Goal: Transaction & Acquisition: Obtain resource

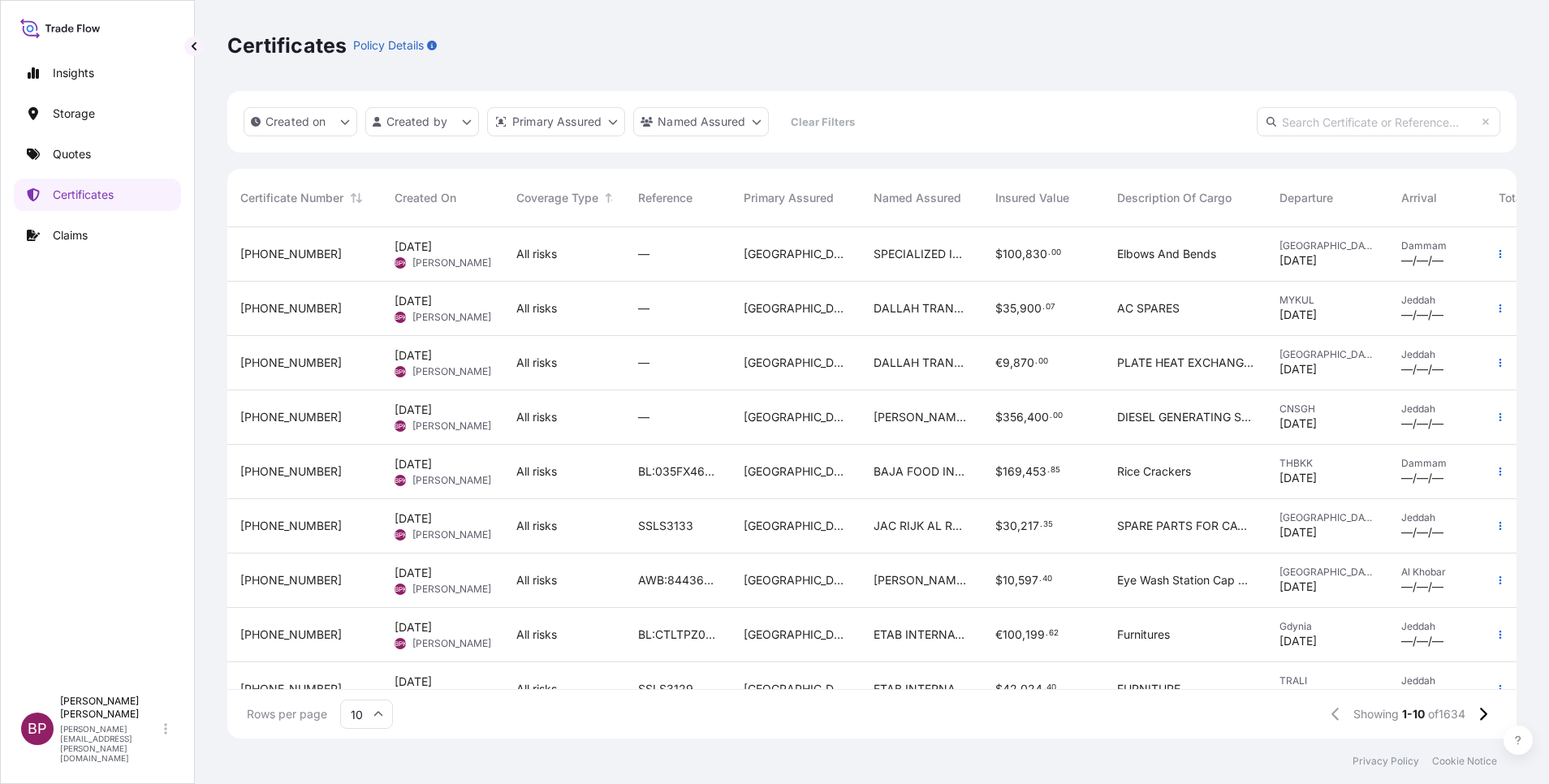
scroll to position [502, 1270]
click at [77, 160] on p "Quotes" at bounding box center [72, 154] width 38 height 16
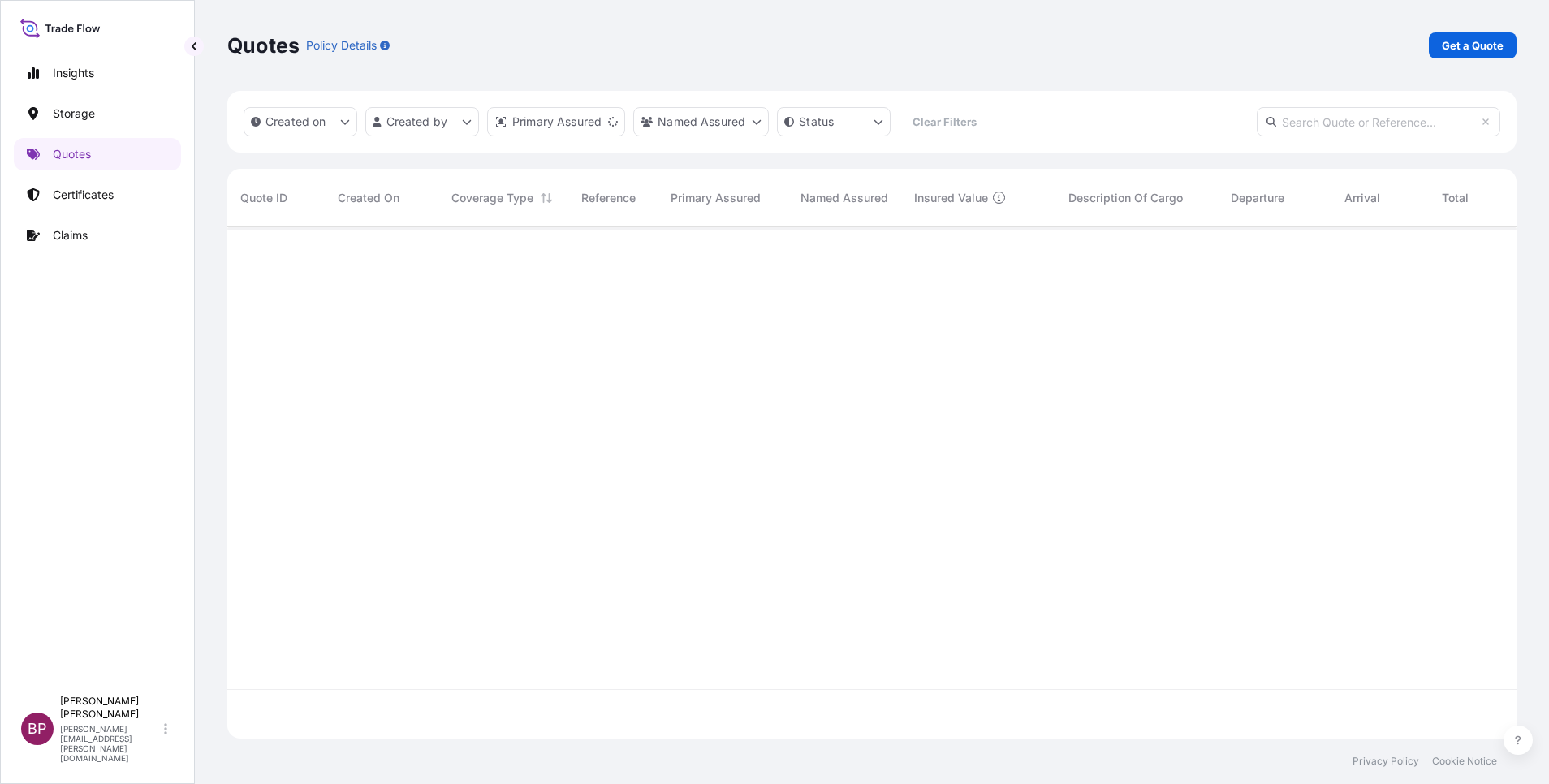
scroll to position [502, 1270]
click at [1470, 48] on p "Get a Quote" at bounding box center [1473, 45] width 62 height 16
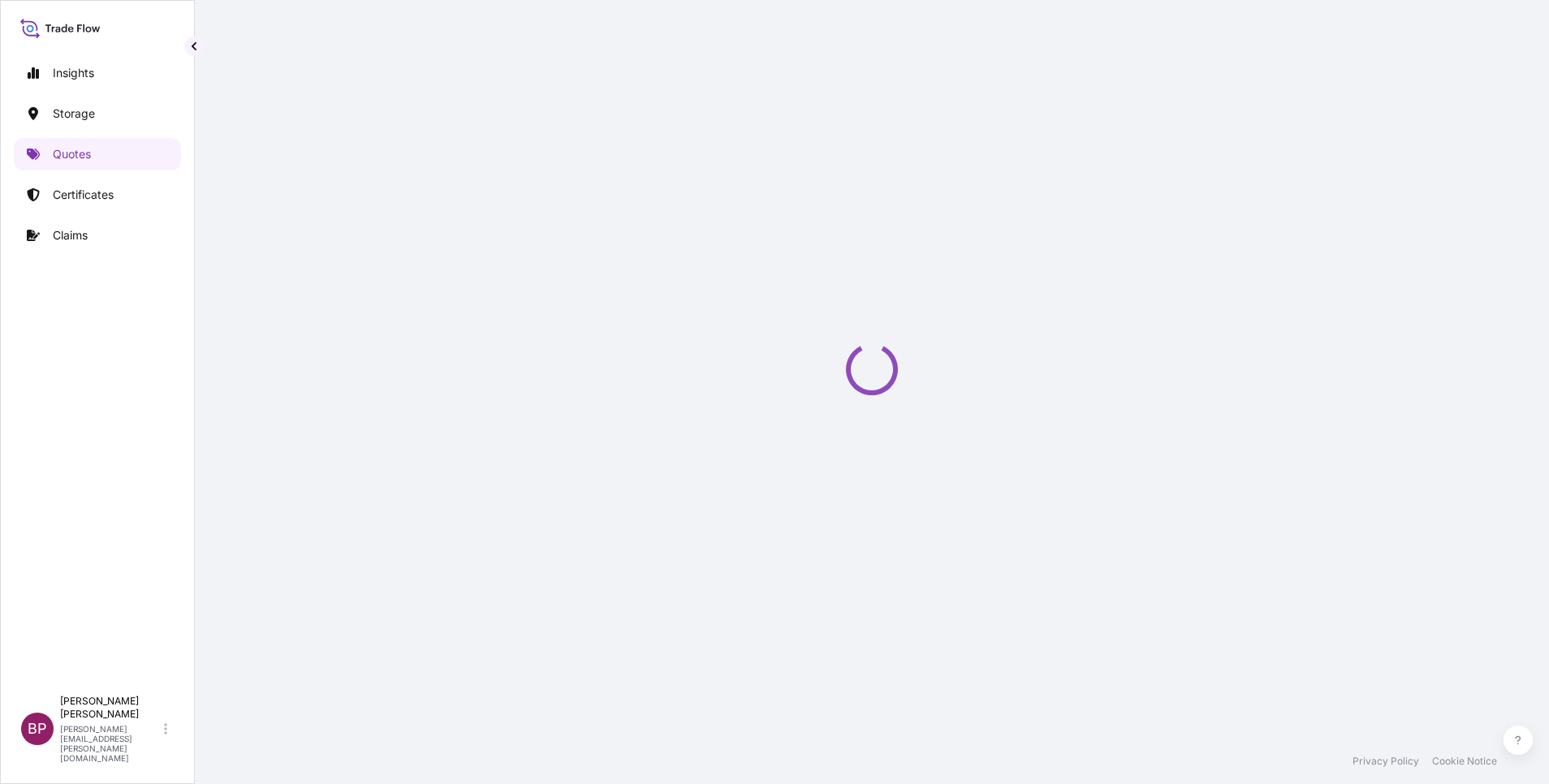
select select "Water"
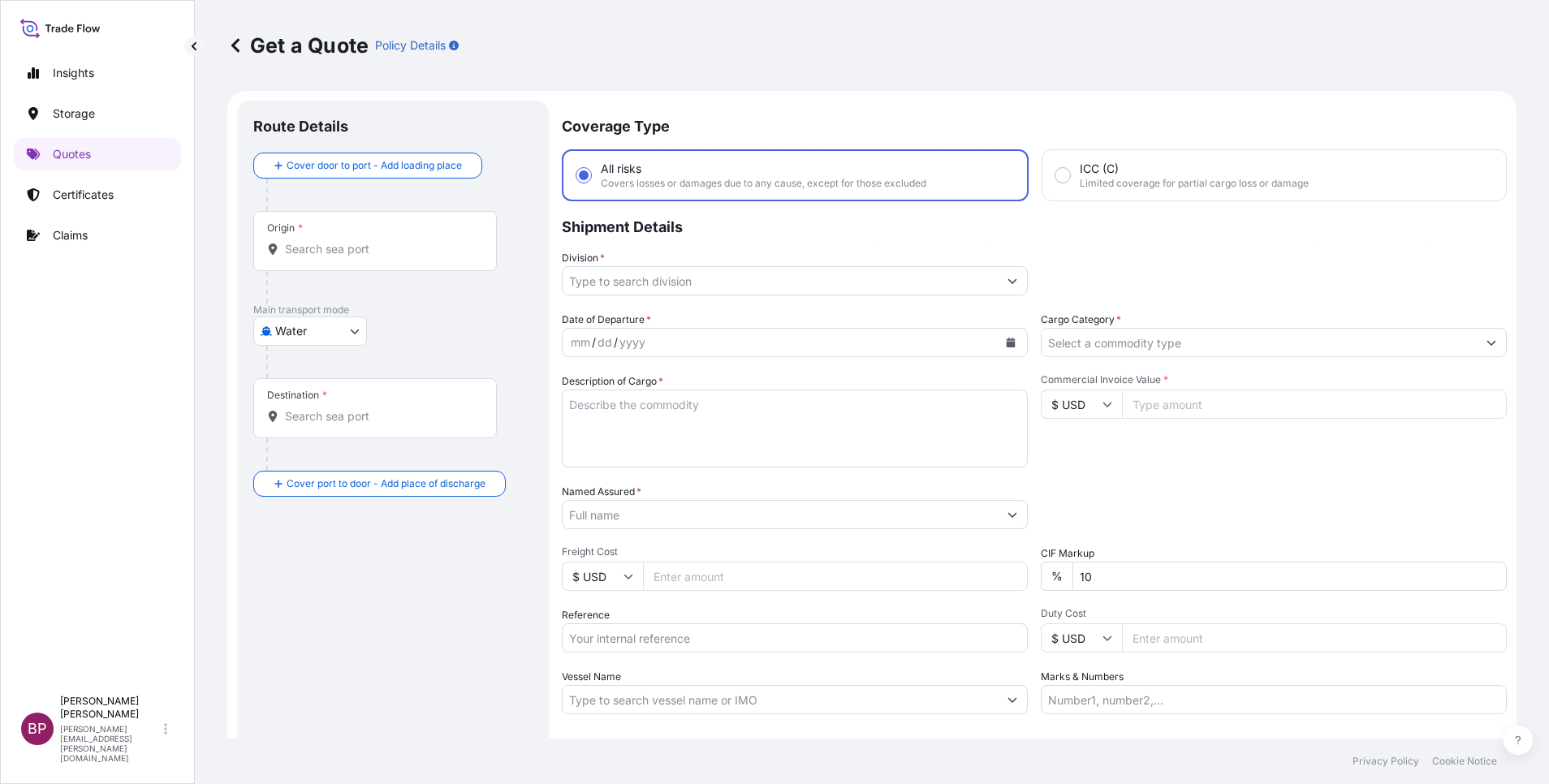
scroll to position [26, 0]
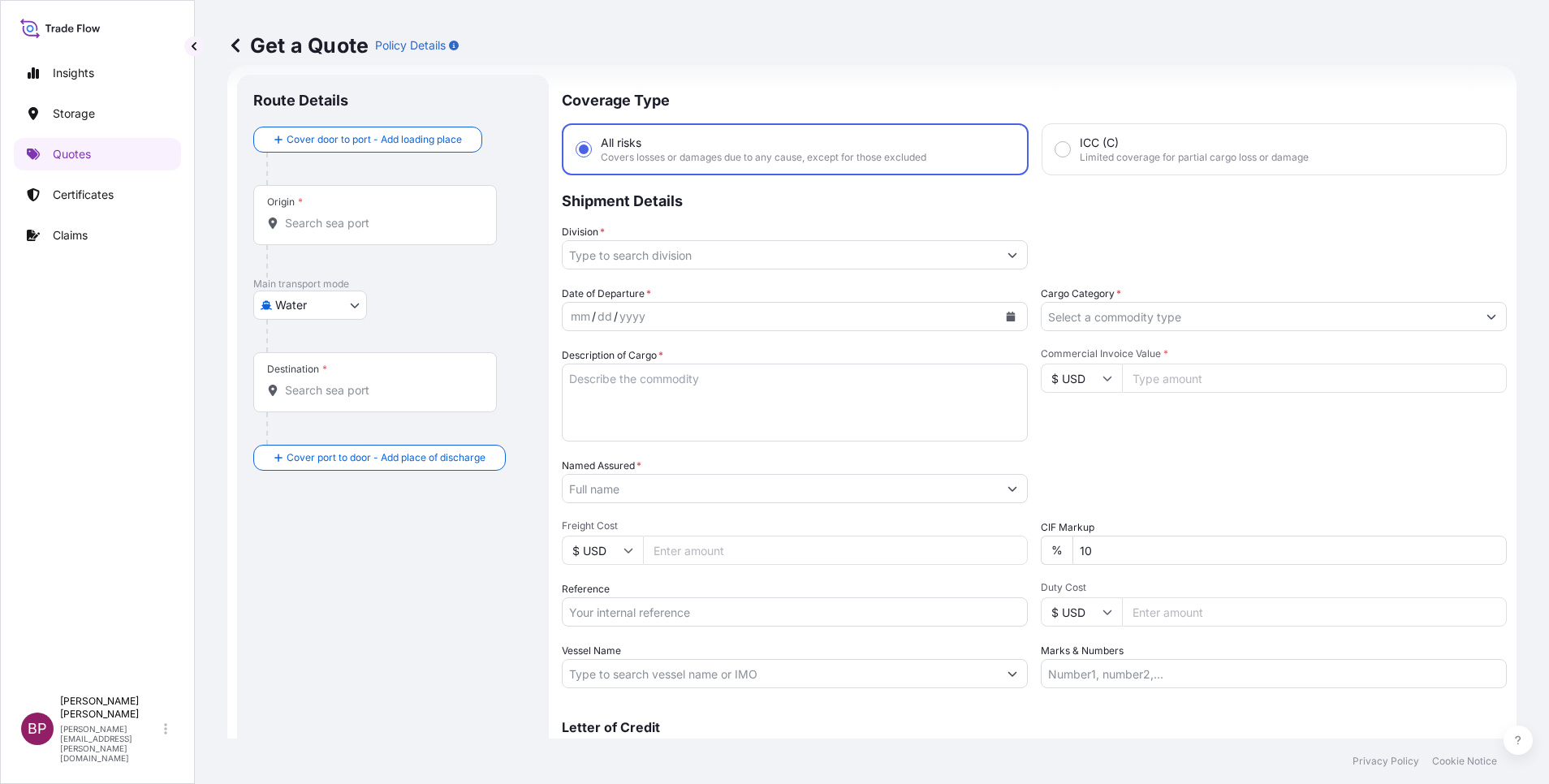
click at [1172, 317] on input "Cargo Category *" at bounding box center [1258, 316] width 435 height 29
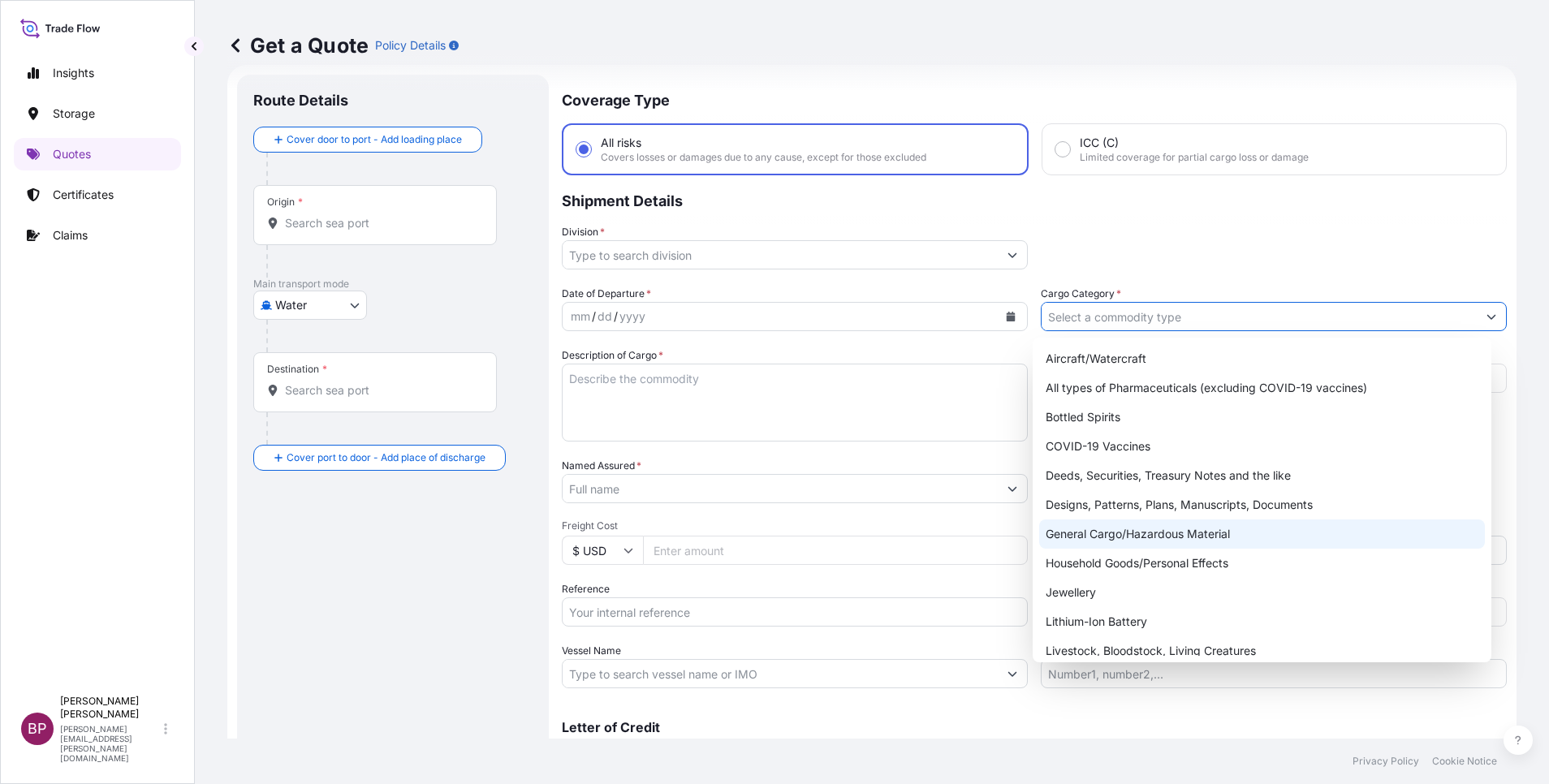
click at [1101, 530] on div "General Cargo/Hazardous Material" at bounding box center [1262, 534] width 446 height 29
type input "General Cargo/Hazardous Material"
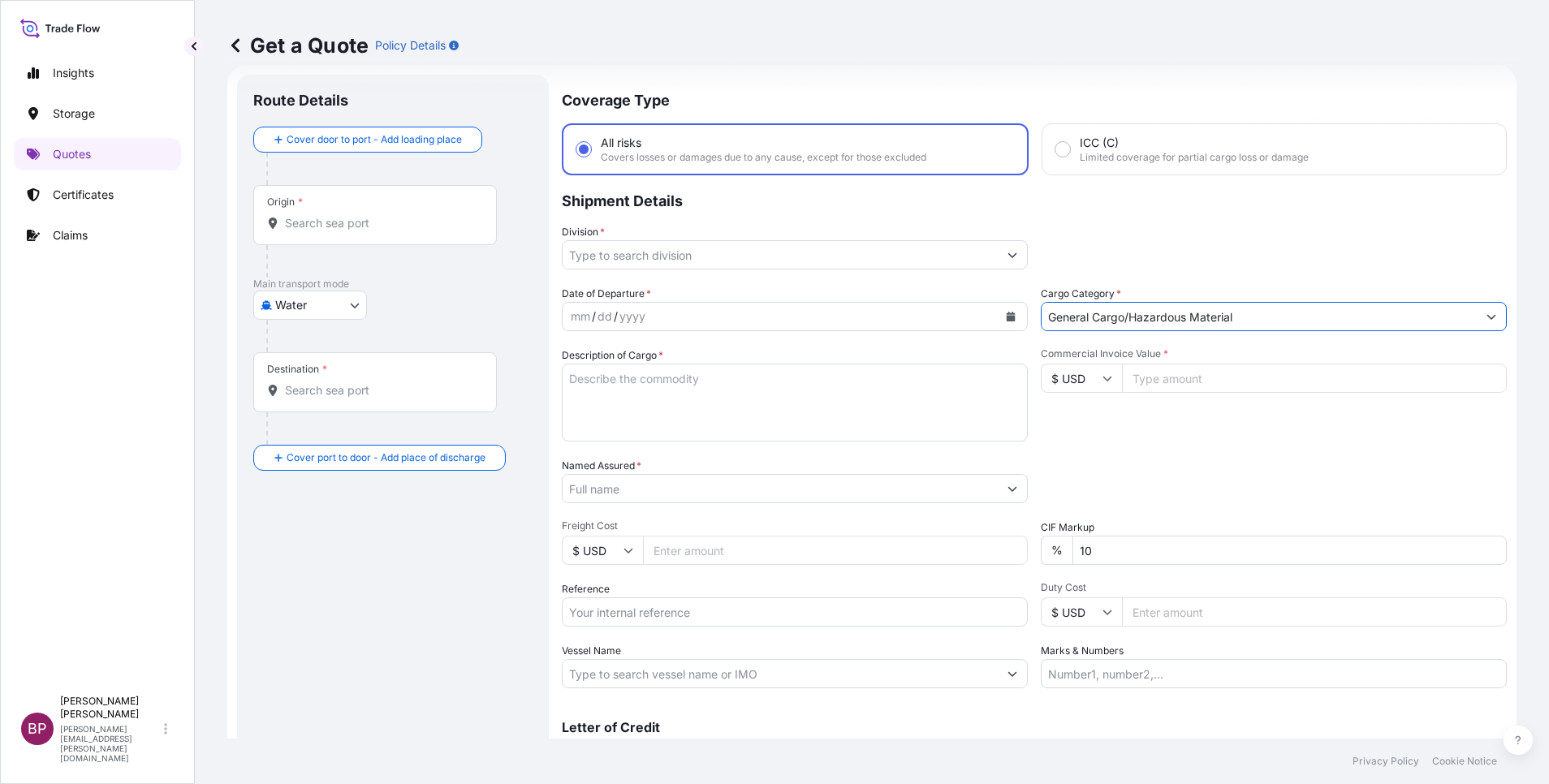
click at [1003, 244] on button "Show suggestions" at bounding box center [1012, 255] width 29 height 29
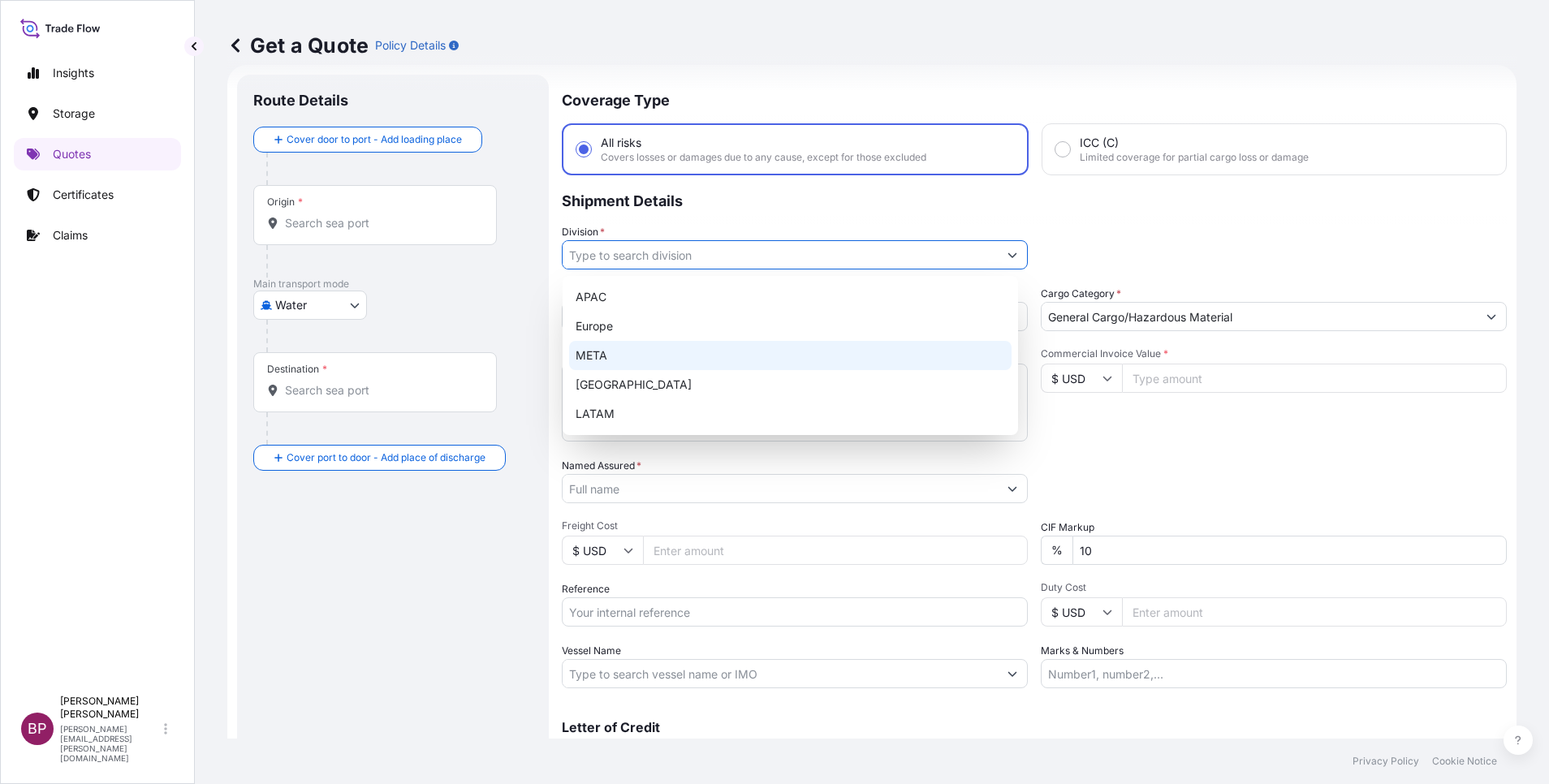
click at [716, 351] on div "META" at bounding box center [790, 355] width 443 height 29
type input "META"
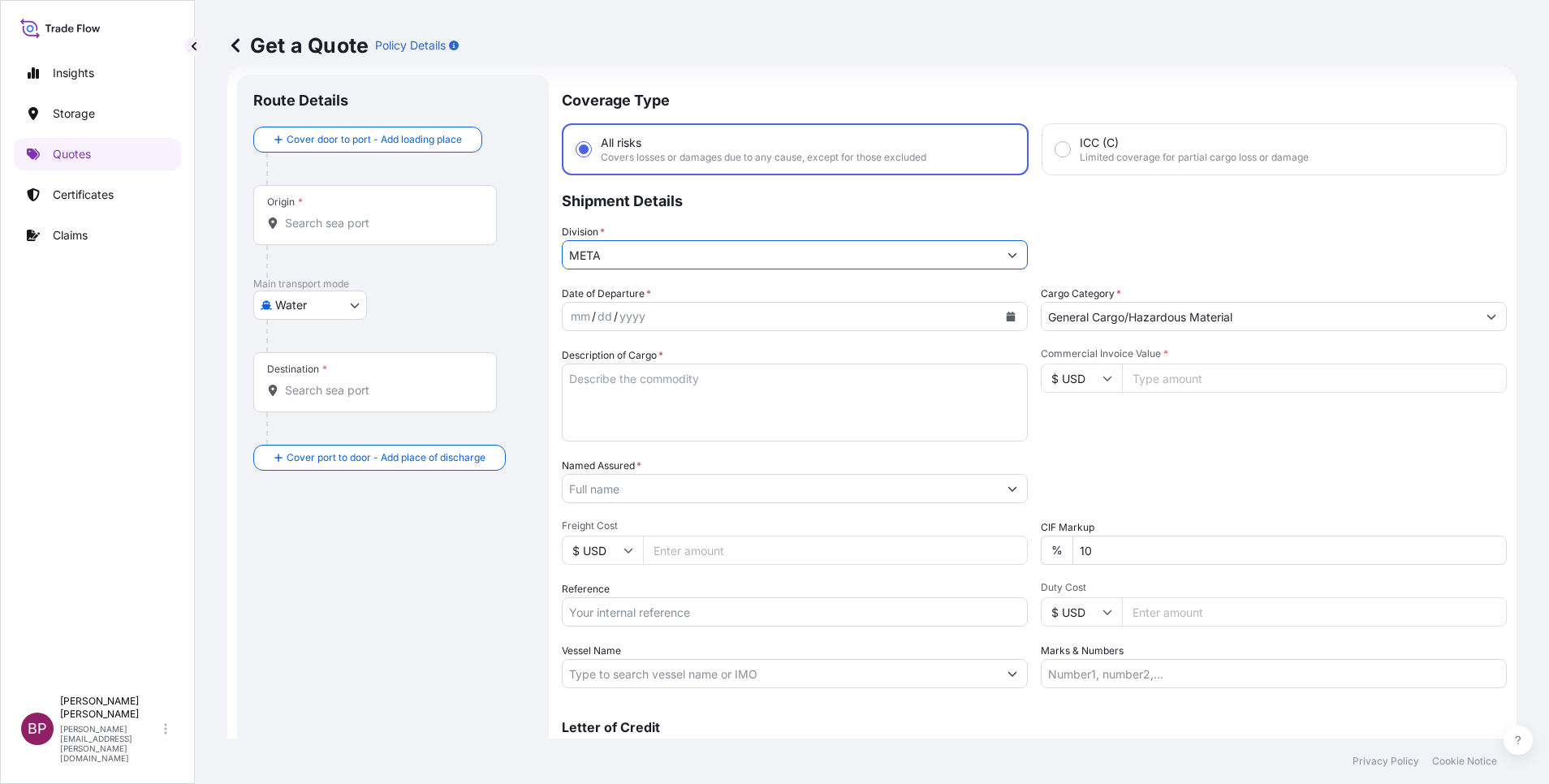
click at [1102, 381] on icon at bounding box center [1107, 378] width 10 height 10
drag, startPoint x: 1072, startPoint y: 438, endPoint x: 1154, endPoint y: 385, distance: 97.6
click at [1071, 425] on div "€ EUR" at bounding box center [1072, 422] width 68 height 31
type input "€ EUR"
click at [1182, 382] on input "Commercial Invoice Value *" at bounding box center [1314, 378] width 385 height 29
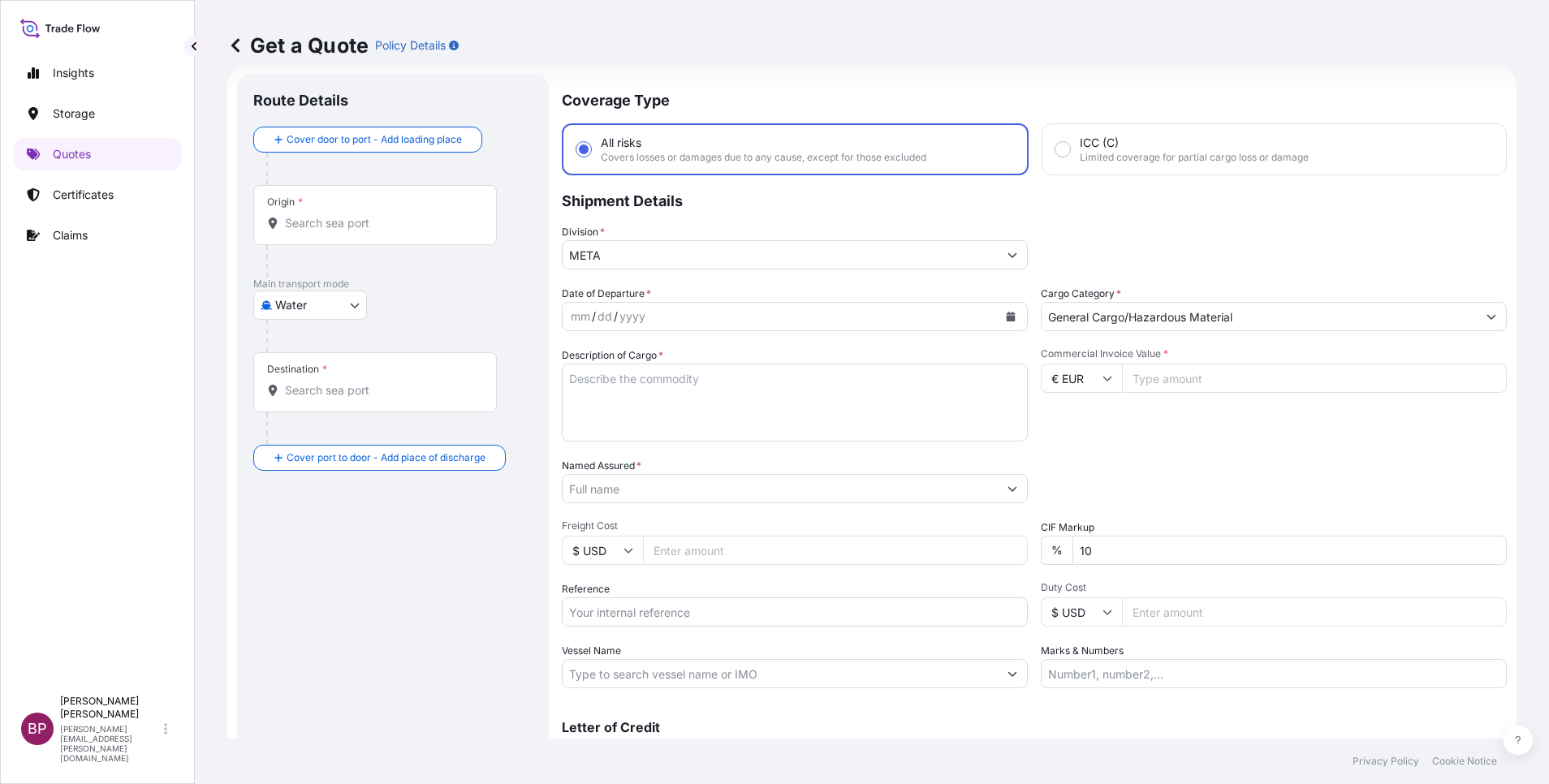
paste input "3564.44"
type input "3564.44"
drag, startPoint x: 1030, startPoint y: 547, endPoint x: 948, endPoint y: 535, distance: 82.9
click at [959, 535] on div "Date of Departure * mm / dd / yyyy Cargo Category * General Cargo/Hazardous Mat…" at bounding box center [1035, 487] width 945 height 402
type input "0"
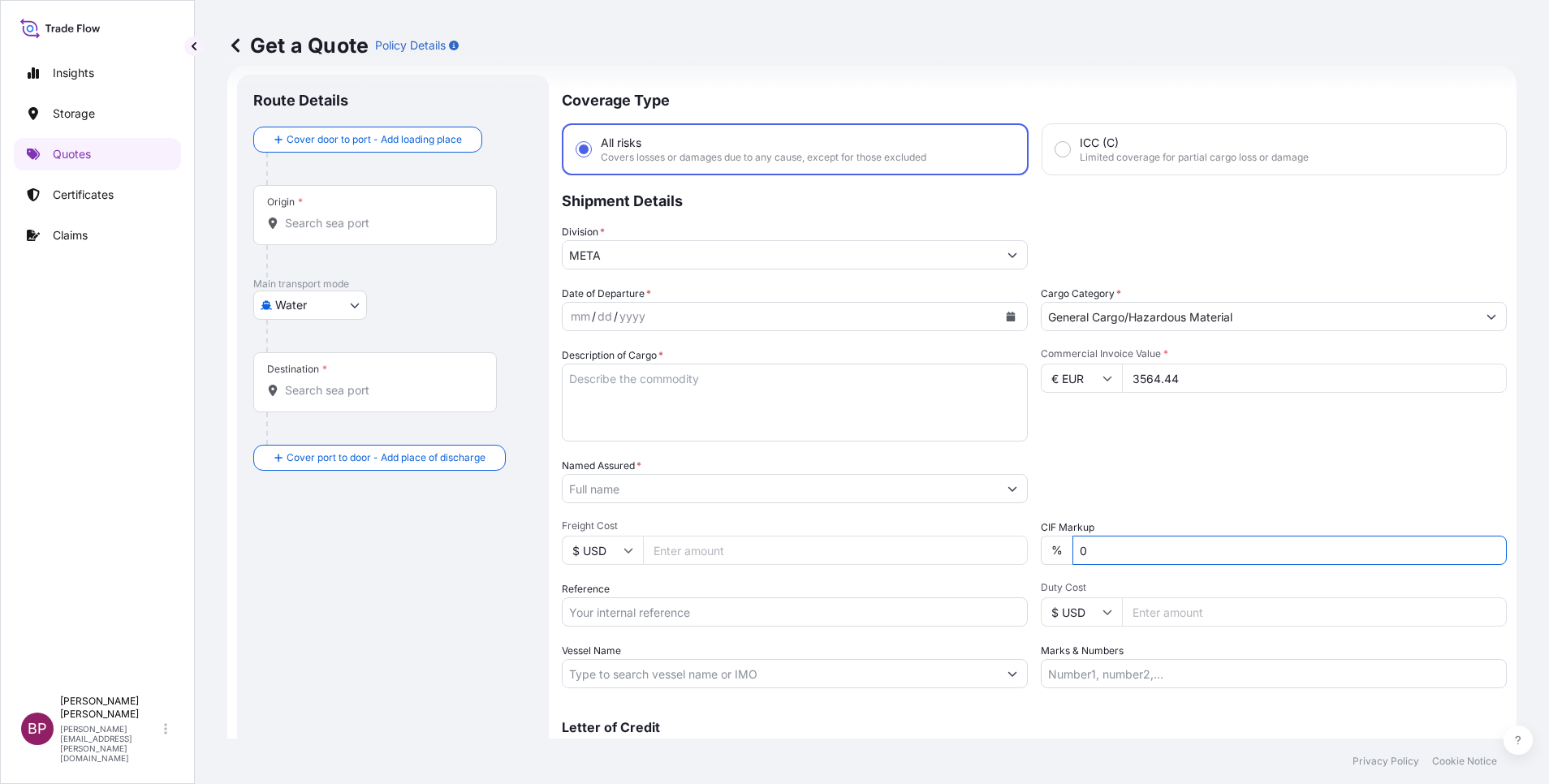
click at [642, 417] on textarea "Description of Cargo *" at bounding box center [795, 402] width 466 height 78
paste textarea "AC 1Ph Motor Drain pan; Cold-roll Steel"
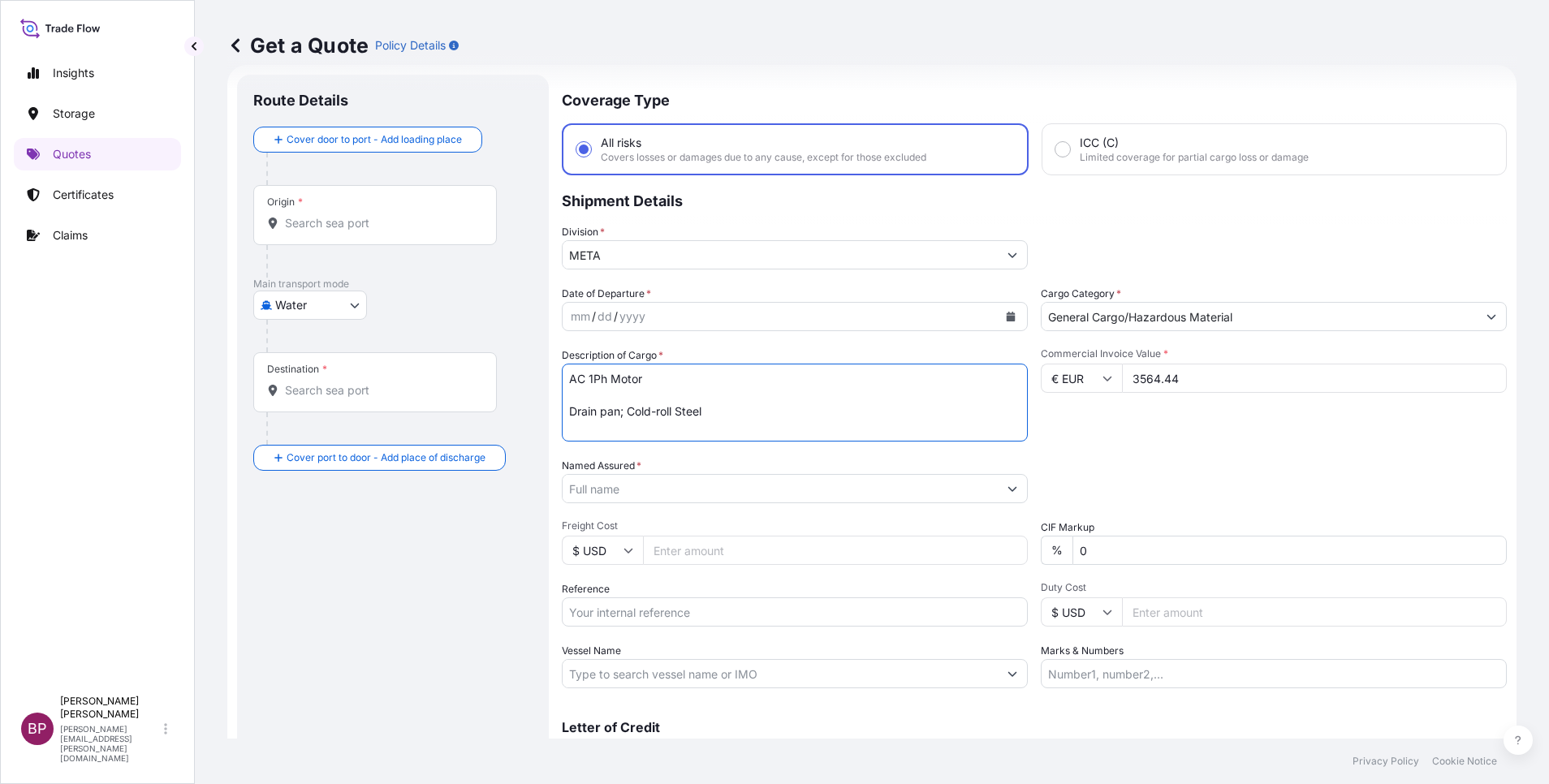
type textarea "AC 1Ph Motor Drain pan; Cold-roll Steel"
click at [350, 304] on body "Insights Storage Quotes Certificates Claims BP [PERSON_NAME] Kurian [EMAIL_ADDR…" at bounding box center [774, 392] width 1549 height 784
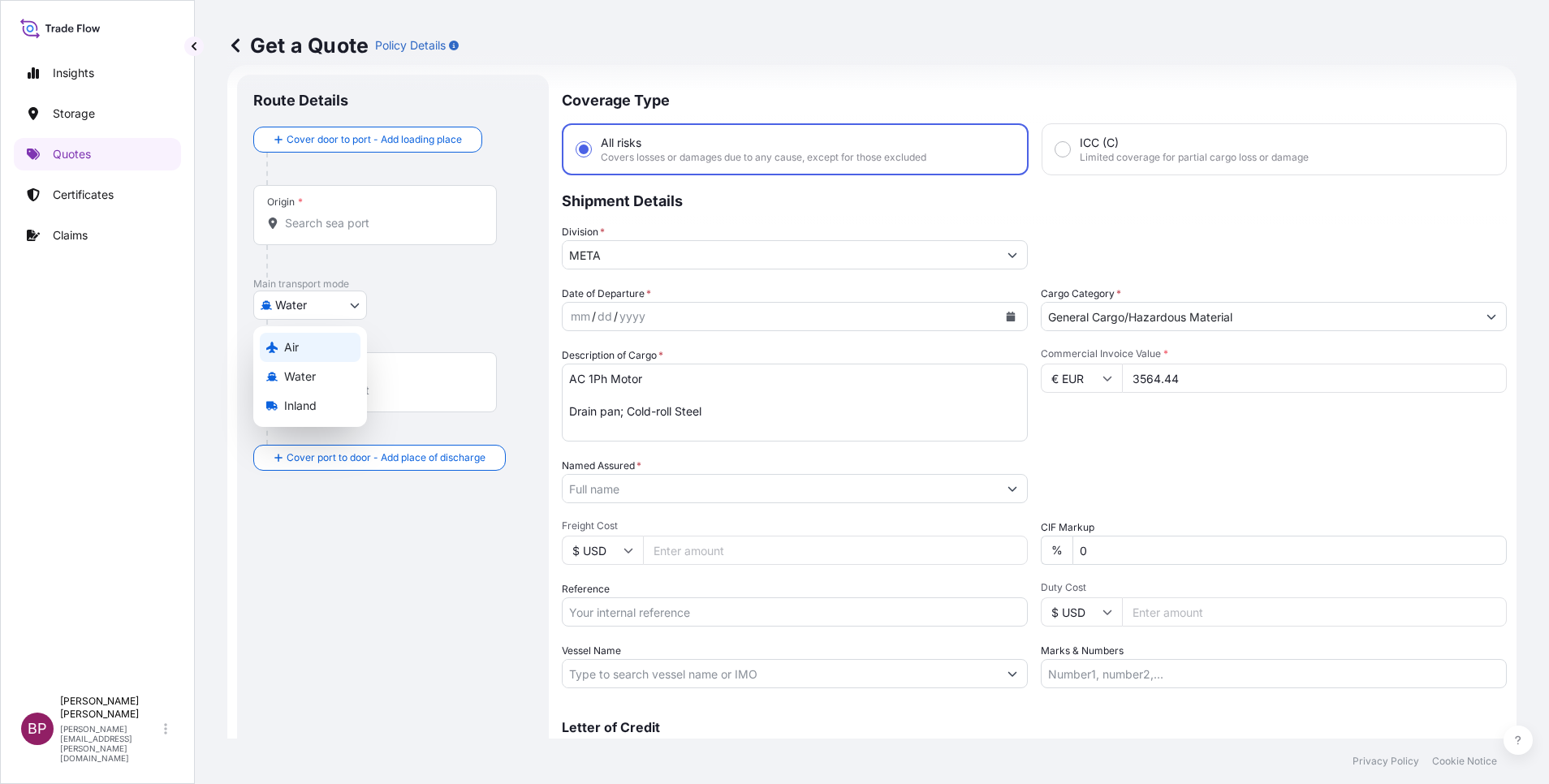
click at [306, 347] on div "Air" at bounding box center [310, 347] width 101 height 29
select select "Air"
click at [1006, 319] on icon "Calendar" at bounding box center [1010, 316] width 9 height 10
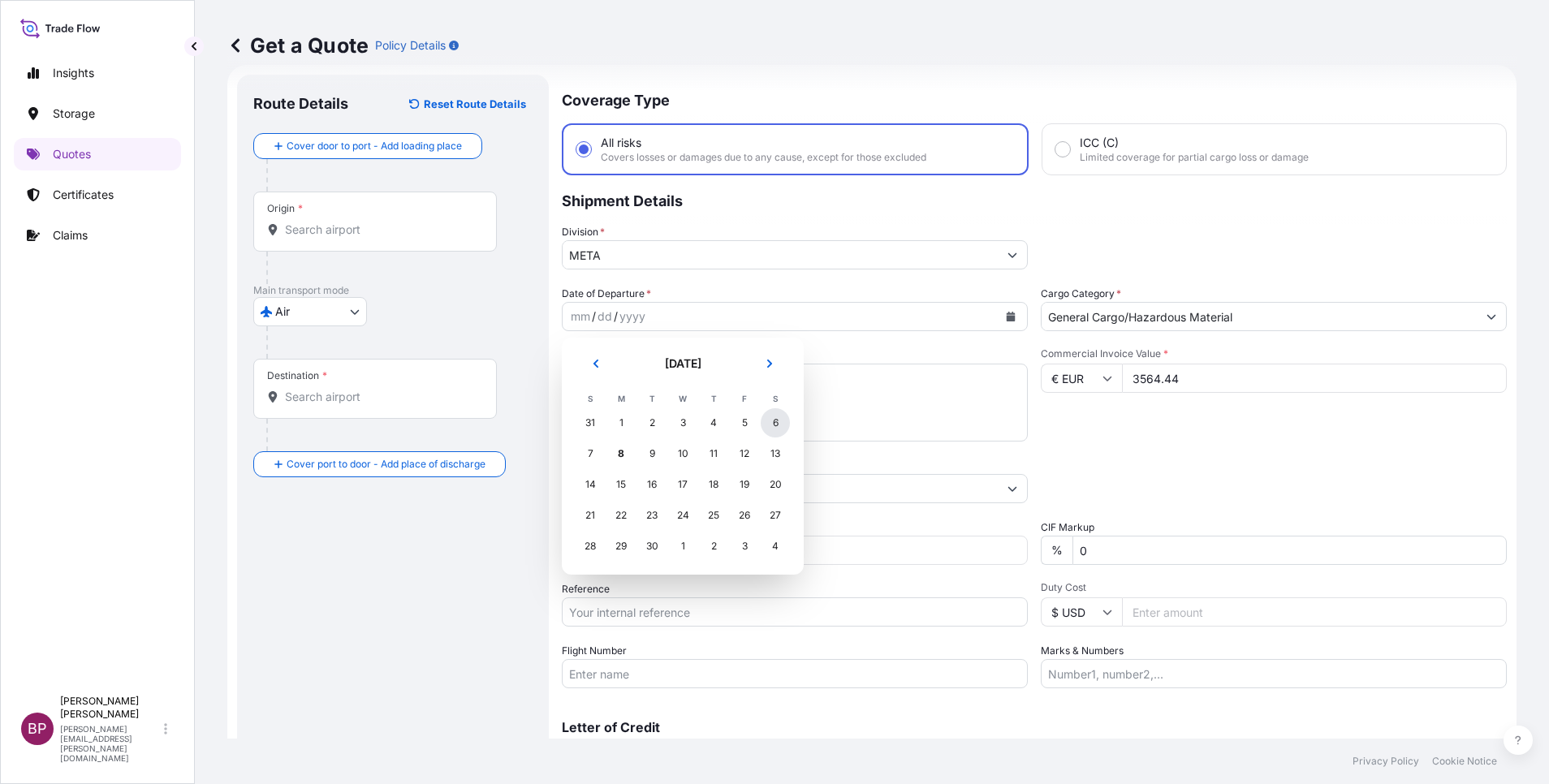
click at [773, 421] on div "6" at bounding box center [775, 422] width 29 height 29
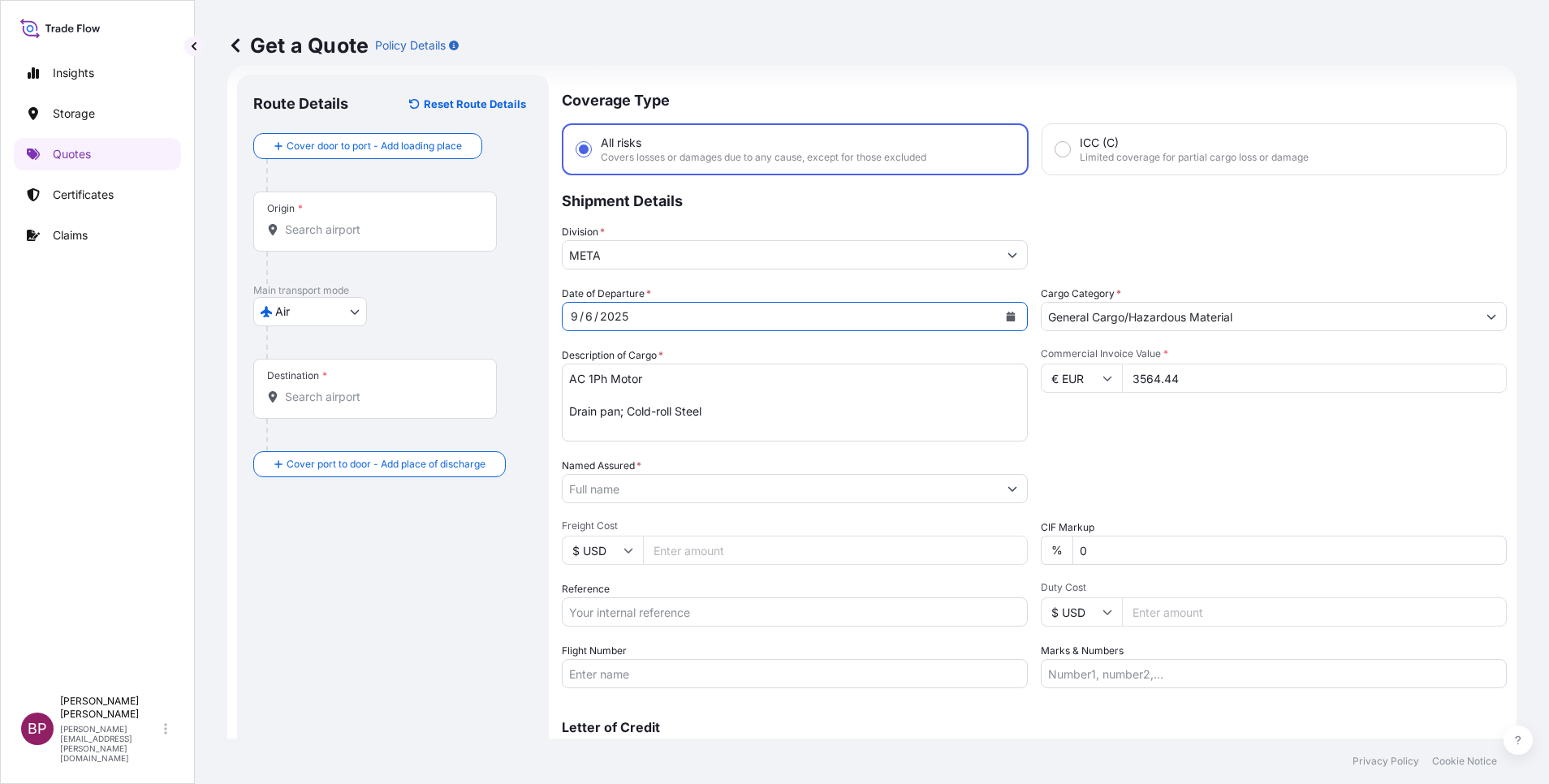
click at [701, 614] on input "Reference" at bounding box center [795, 611] width 466 height 29
paste input "SSLS3132"
type input "SSLS3132"
click at [668, 490] on input "Named Assured *" at bounding box center [776, 488] width 426 height 29
paste input "Dallah Trane for manufacturing"
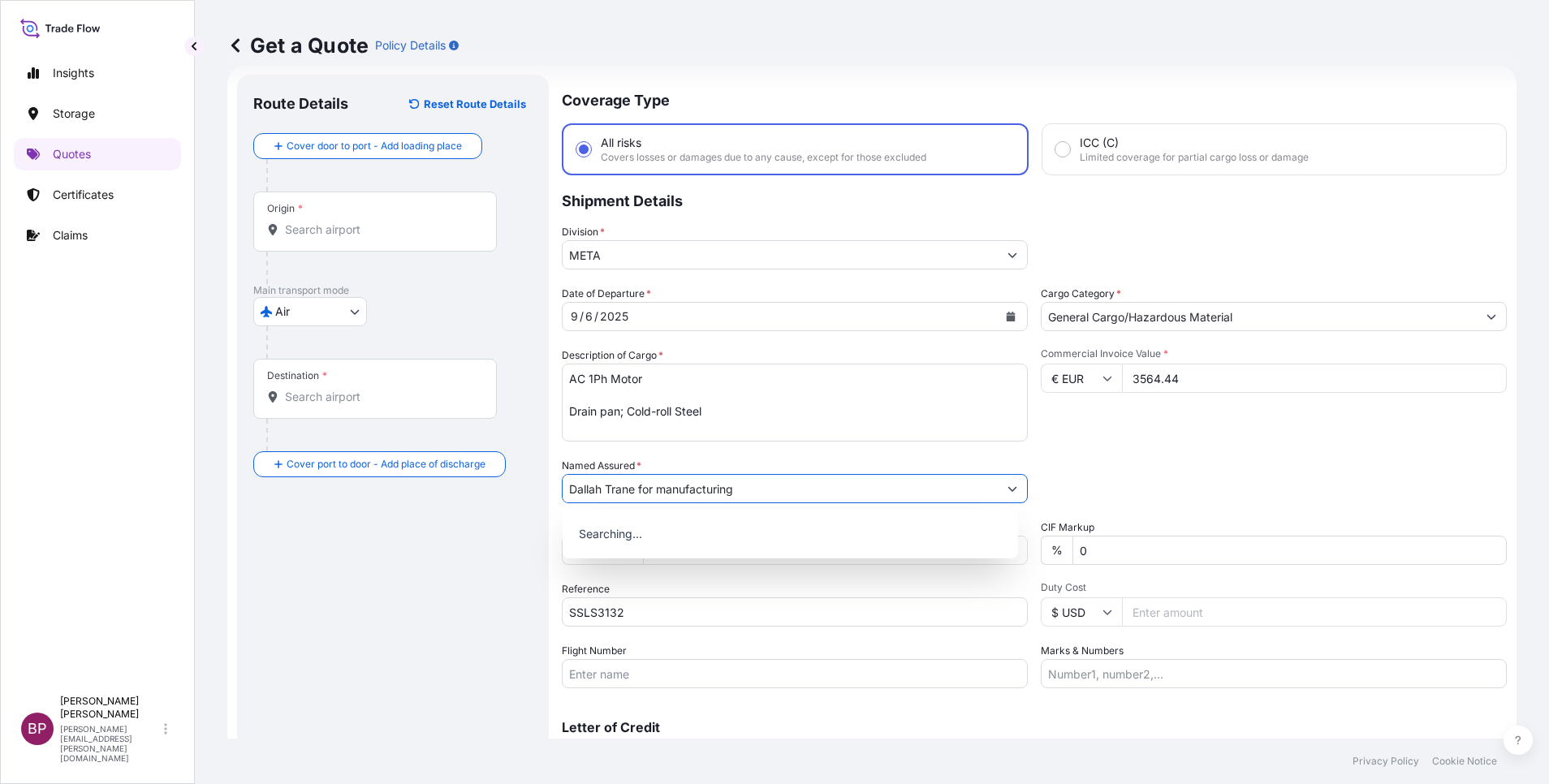
type input "Dallah Trane for manufacturing"
click at [1230, 476] on div "Packing Category Type to search a container mode Please select a primary mode o…" at bounding box center [1273, 480] width 466 height 45
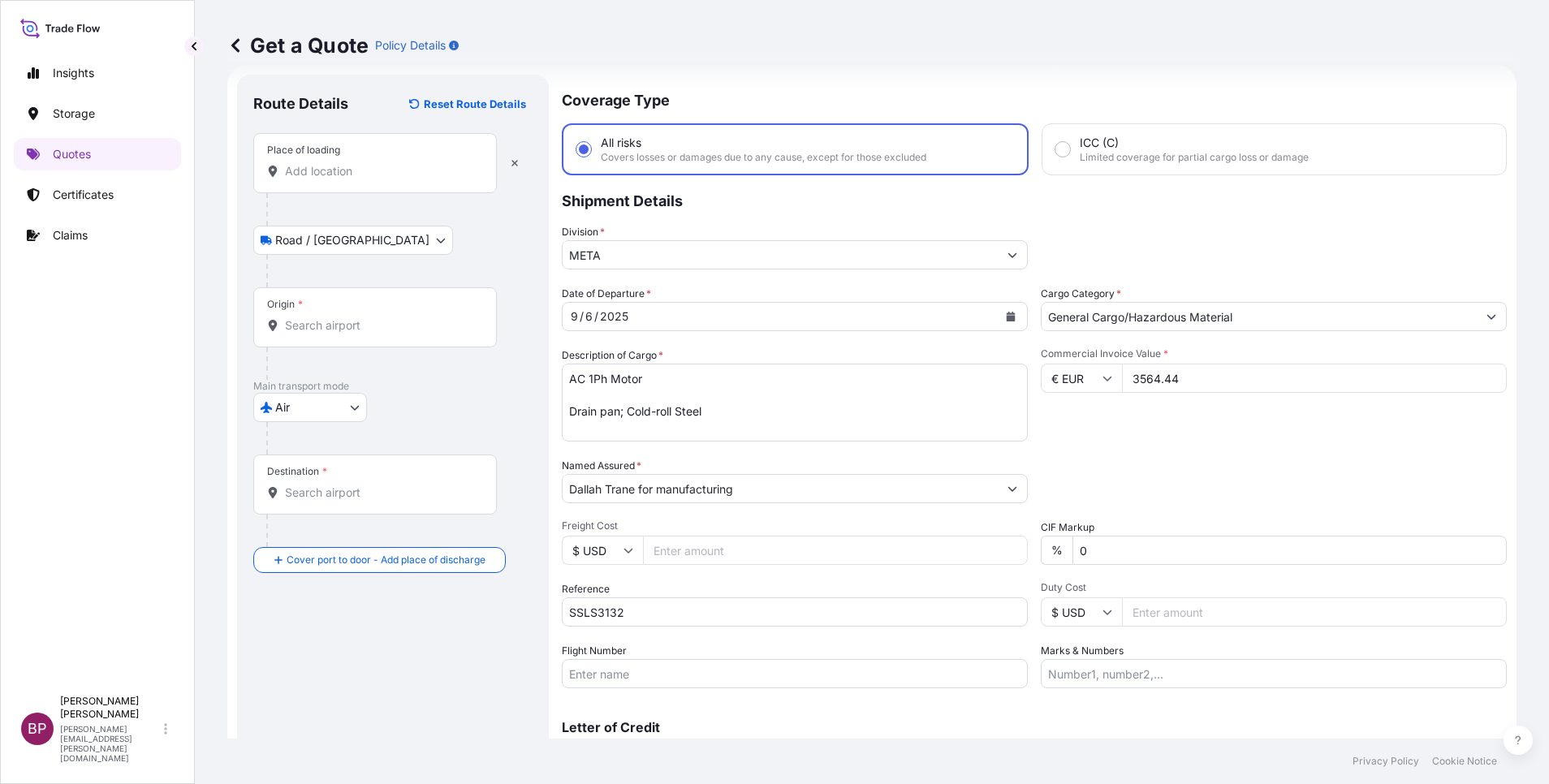
click at [342, 166] on input "Place of loading" at bounding box center [380, 170] width 191 height 16
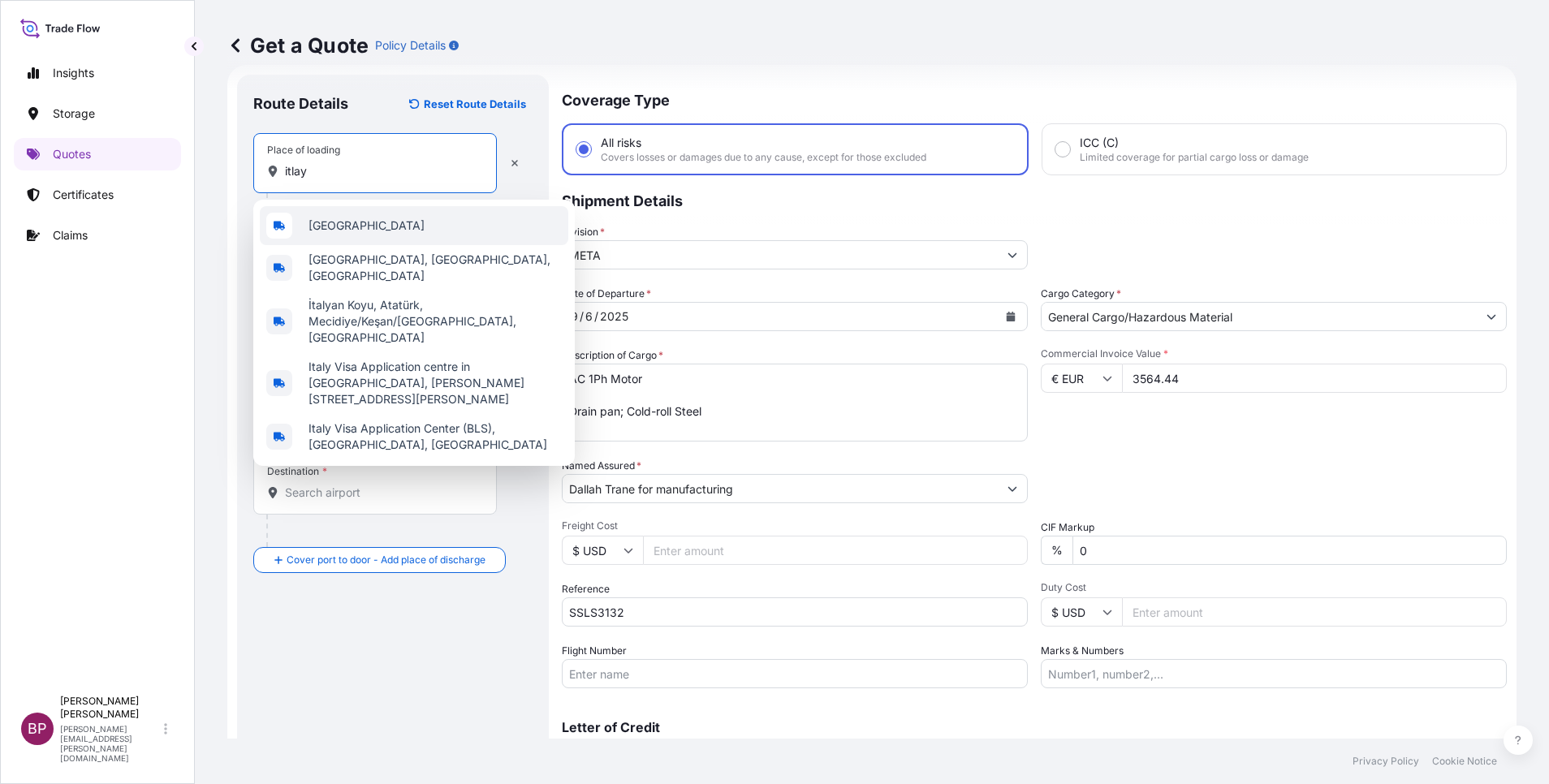
click at [357, 233] on div "[GEOGRAPHIC_DATA]" at bounding box center [413, 225] width 308 height 39
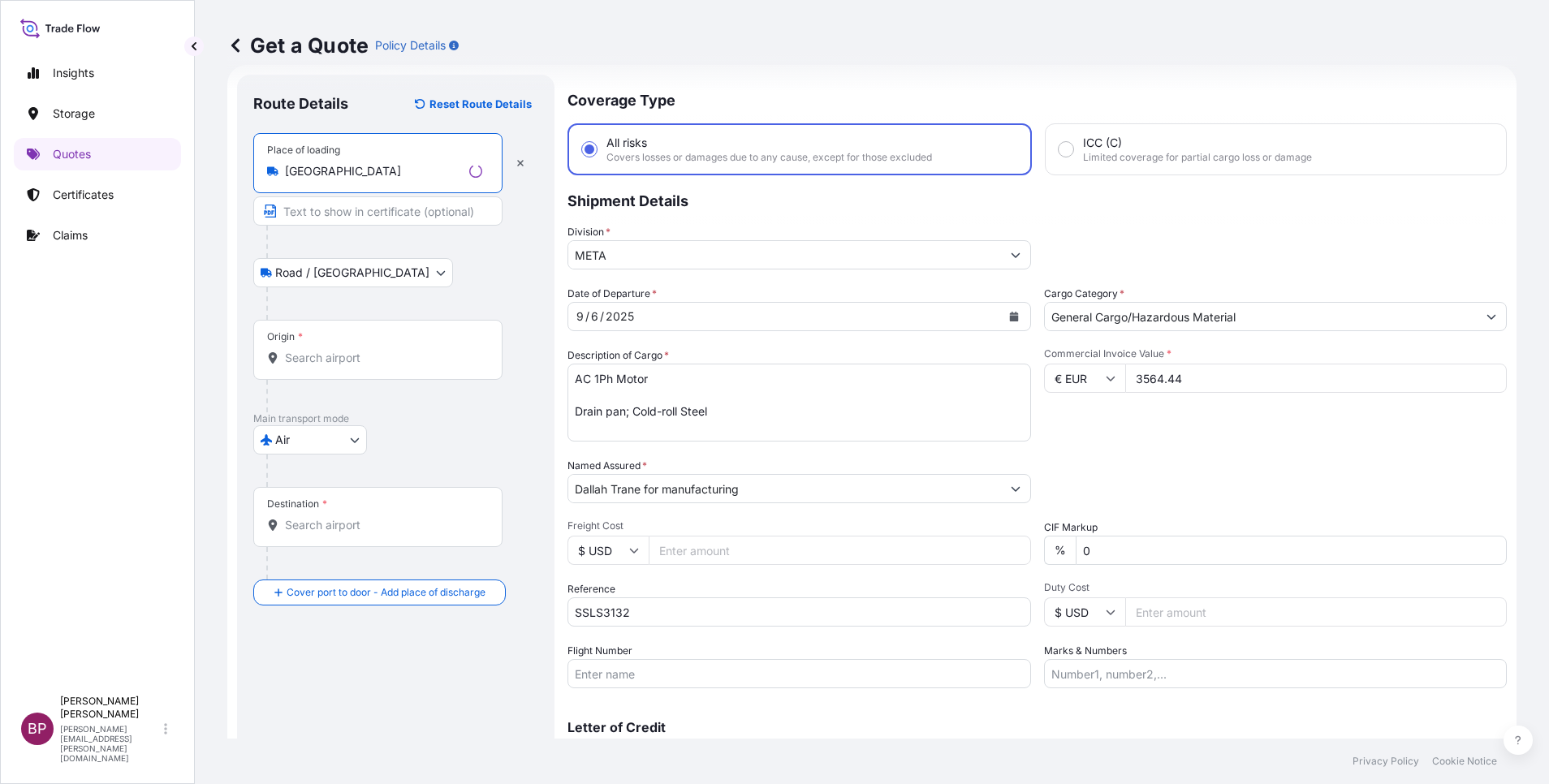
type input "[GEOGRAPHIC_DATA]"
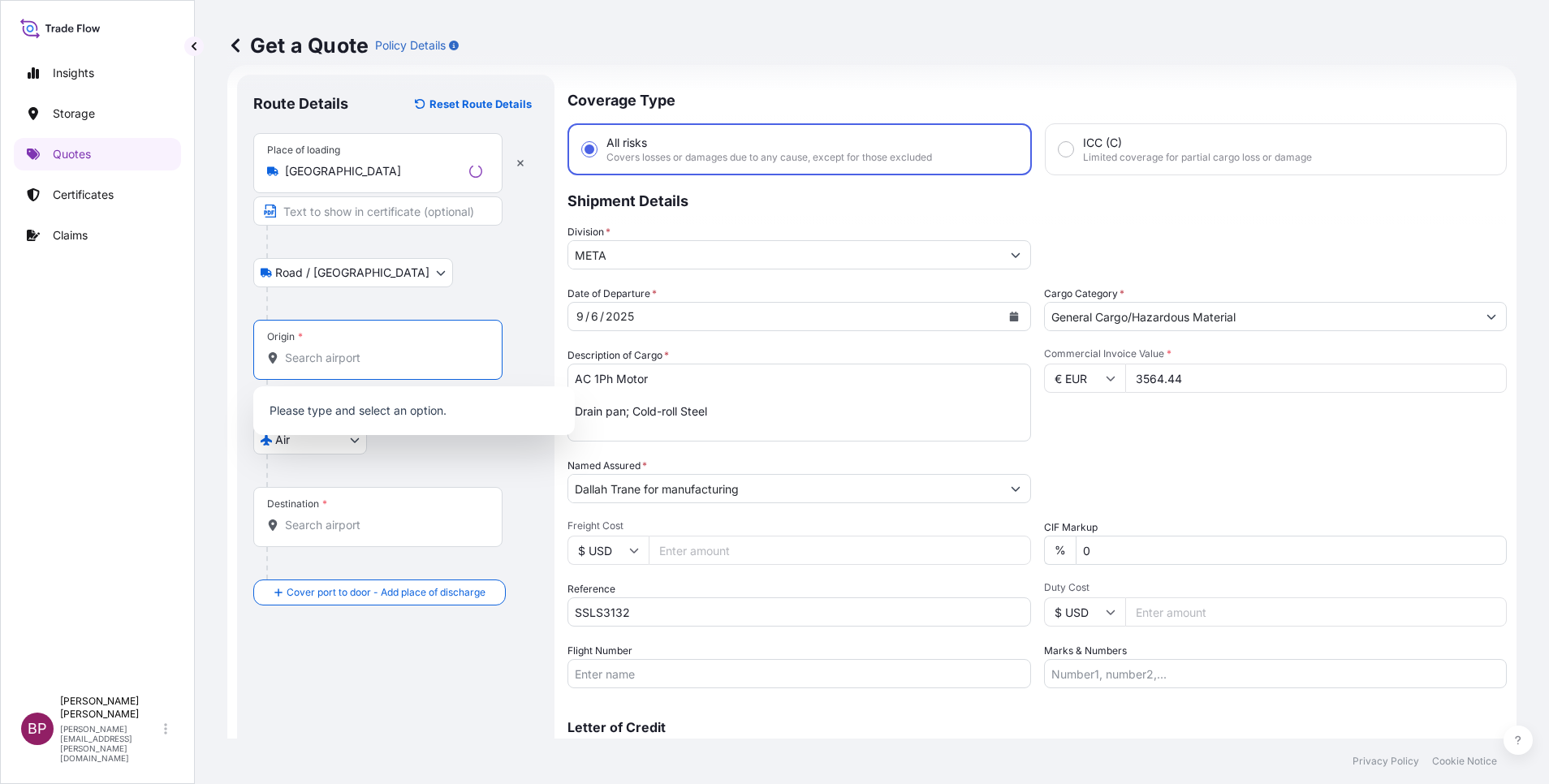
click at [352, 365] on input "Origin *" at bounding box center [383, 357] width 197 height 16
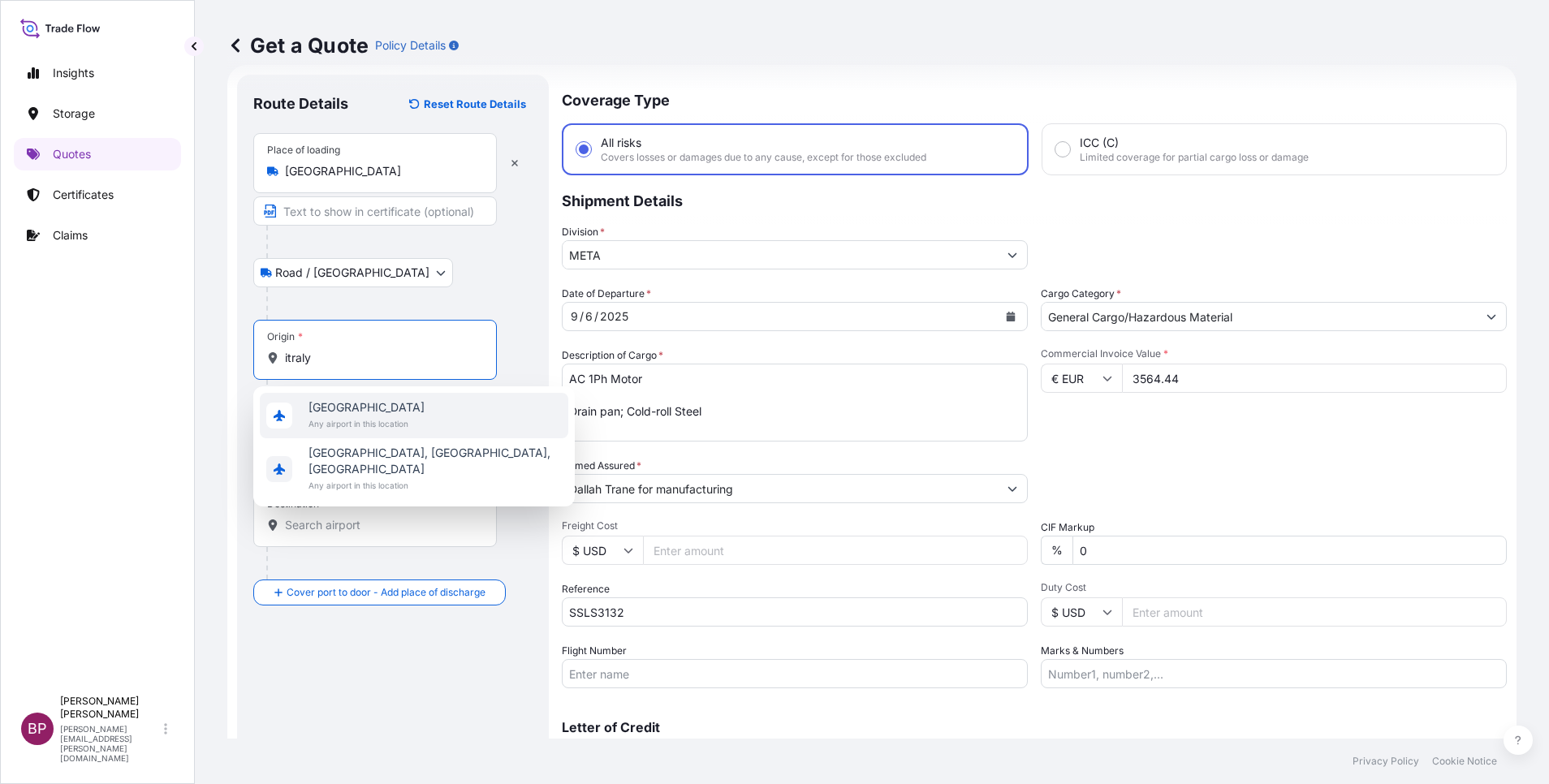
click at [337, 425] on span "Any airport in this location" at bounding box center [366, 423] width 116 height 16
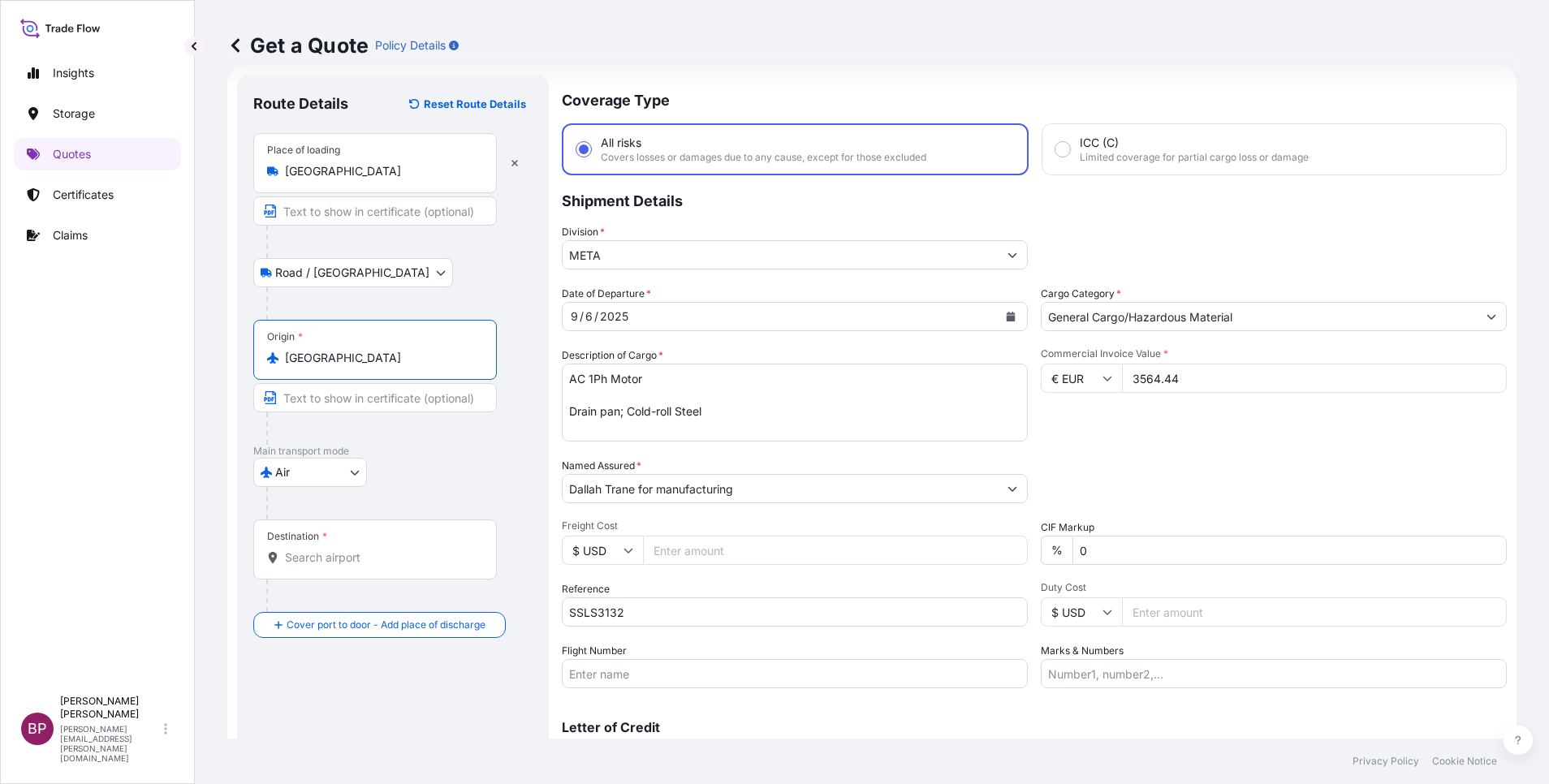
type input "[GEOGRAPHIC_DATA]"
click at [359, 560] on input "Destination *" at bounding box center [380, 557] width 191 height 16
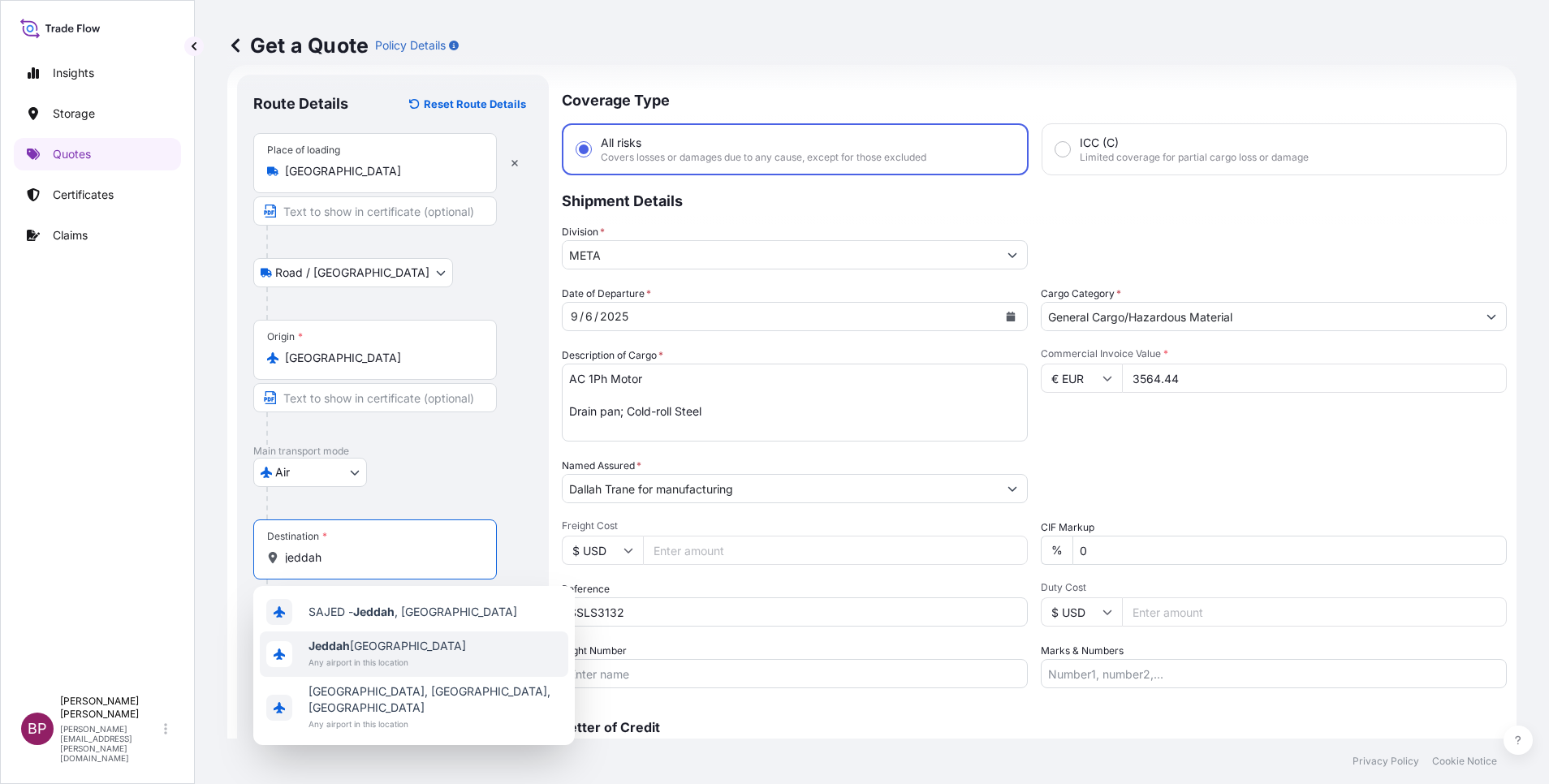
click at [373, 655] on span "Any airport in this location" at bounding box center [387, 662] width 158 height 16
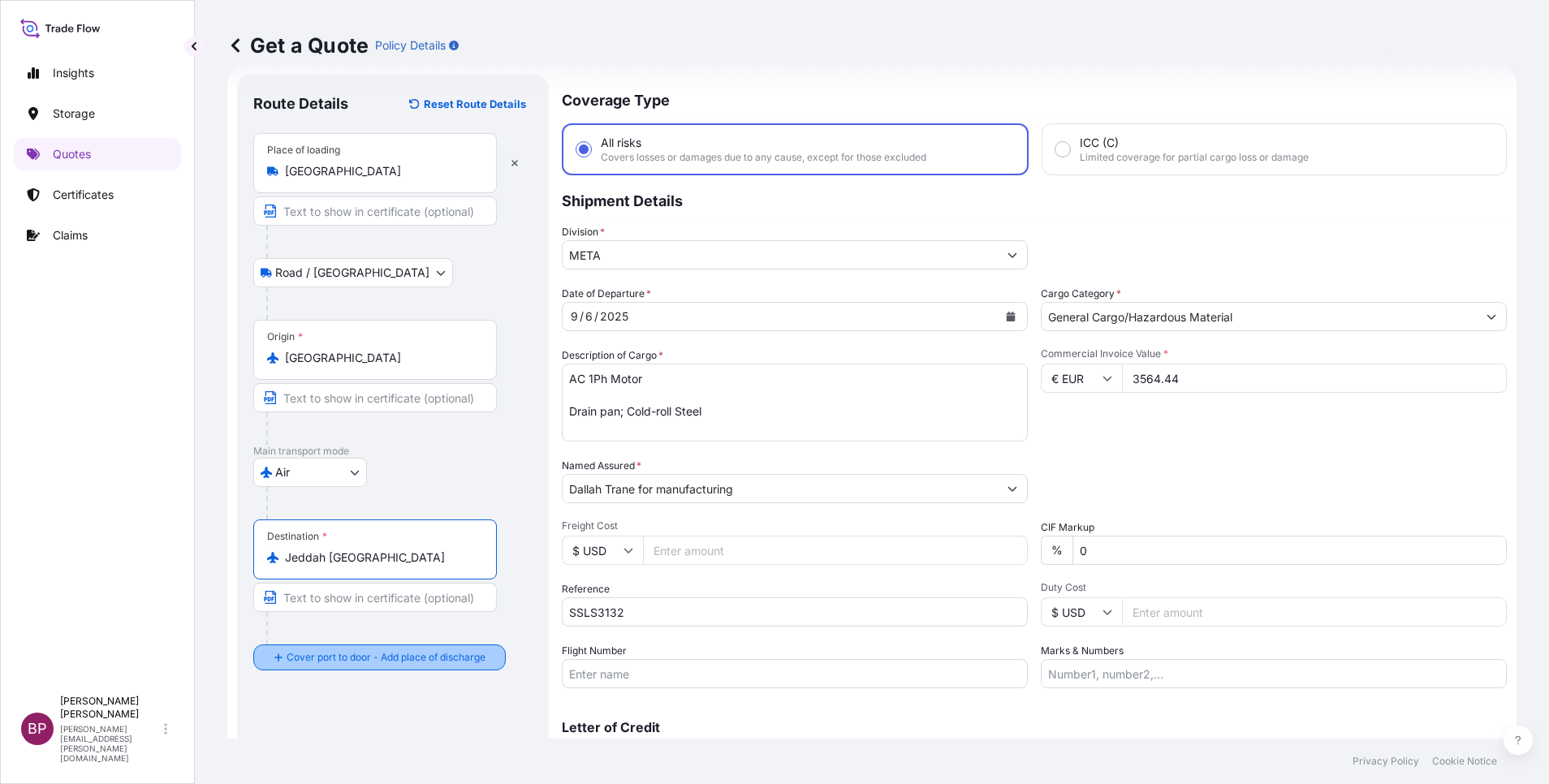
type input "Jeddah [GEOGRAPHIC_DATA]"
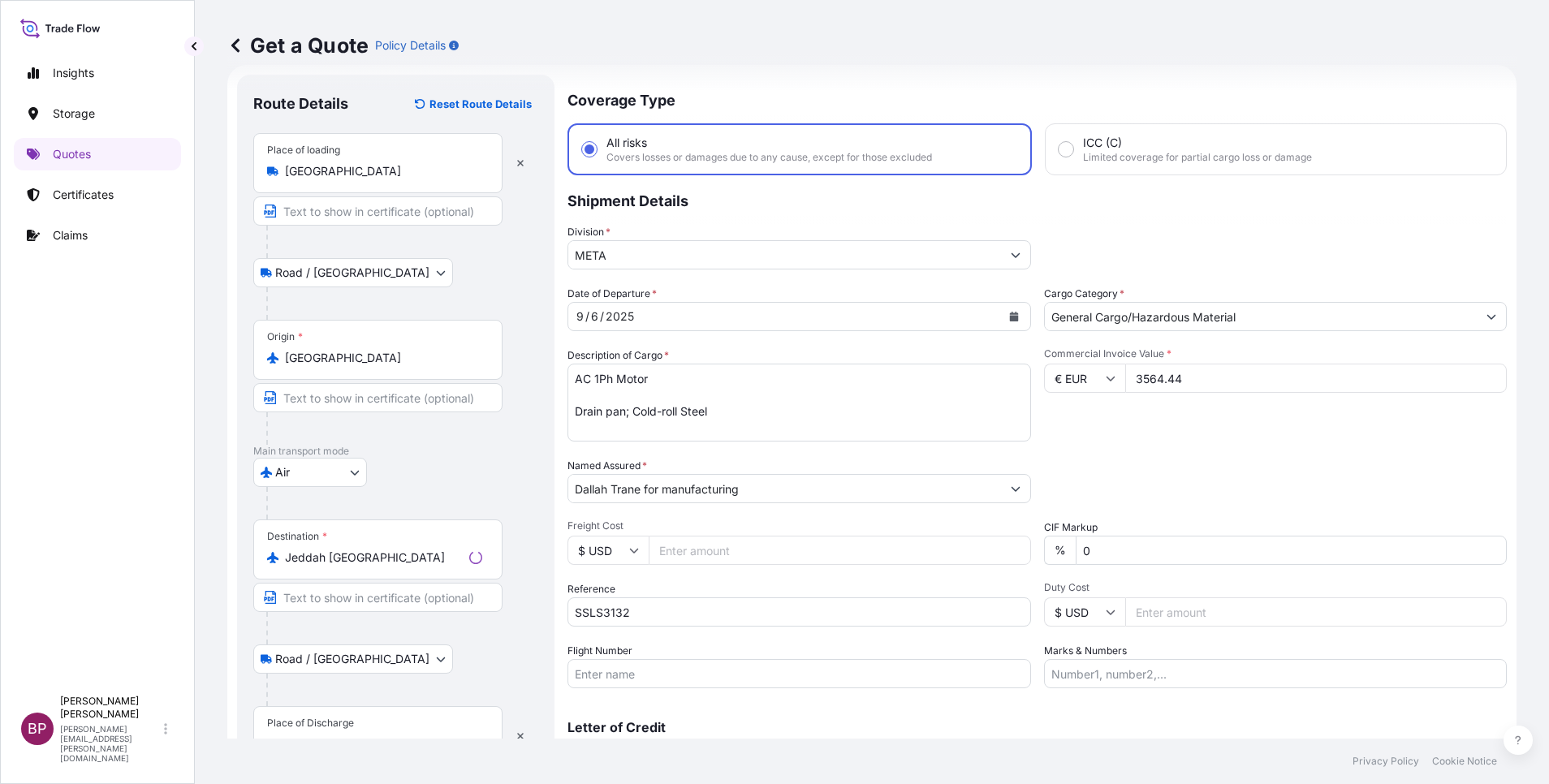
click at [359, 717] on div "Place of Discharge" at bounding box center [377, 736] width 249 height 60
click at [359, 736] on input "Place of Discharge" at bounding box center [383, 744] width 197 height 16
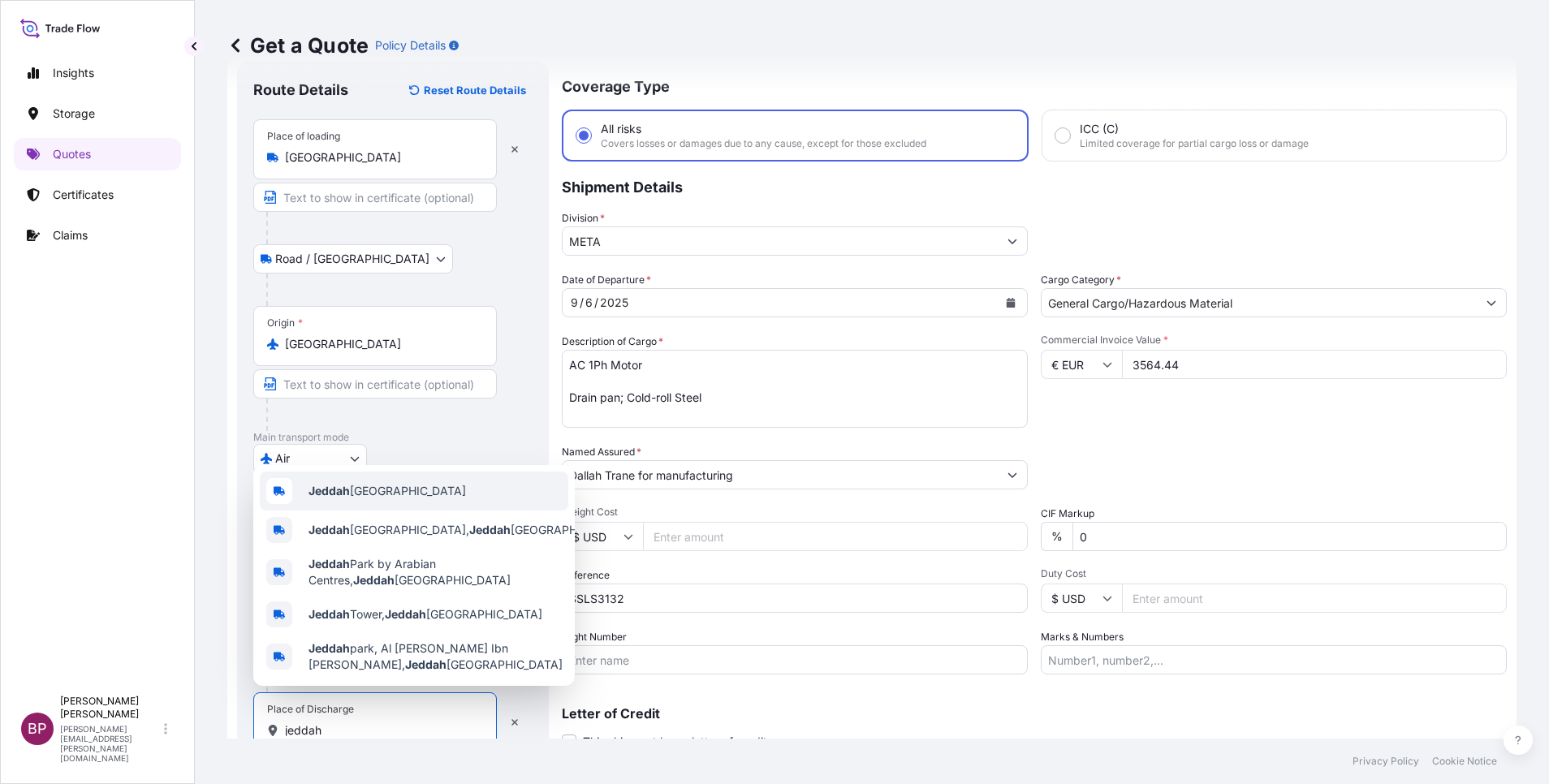
click at [380, 483] on span "Jeddah [GEOGRAPHIC_DATA]" at bounding box center [387, 490] width 158 height 16
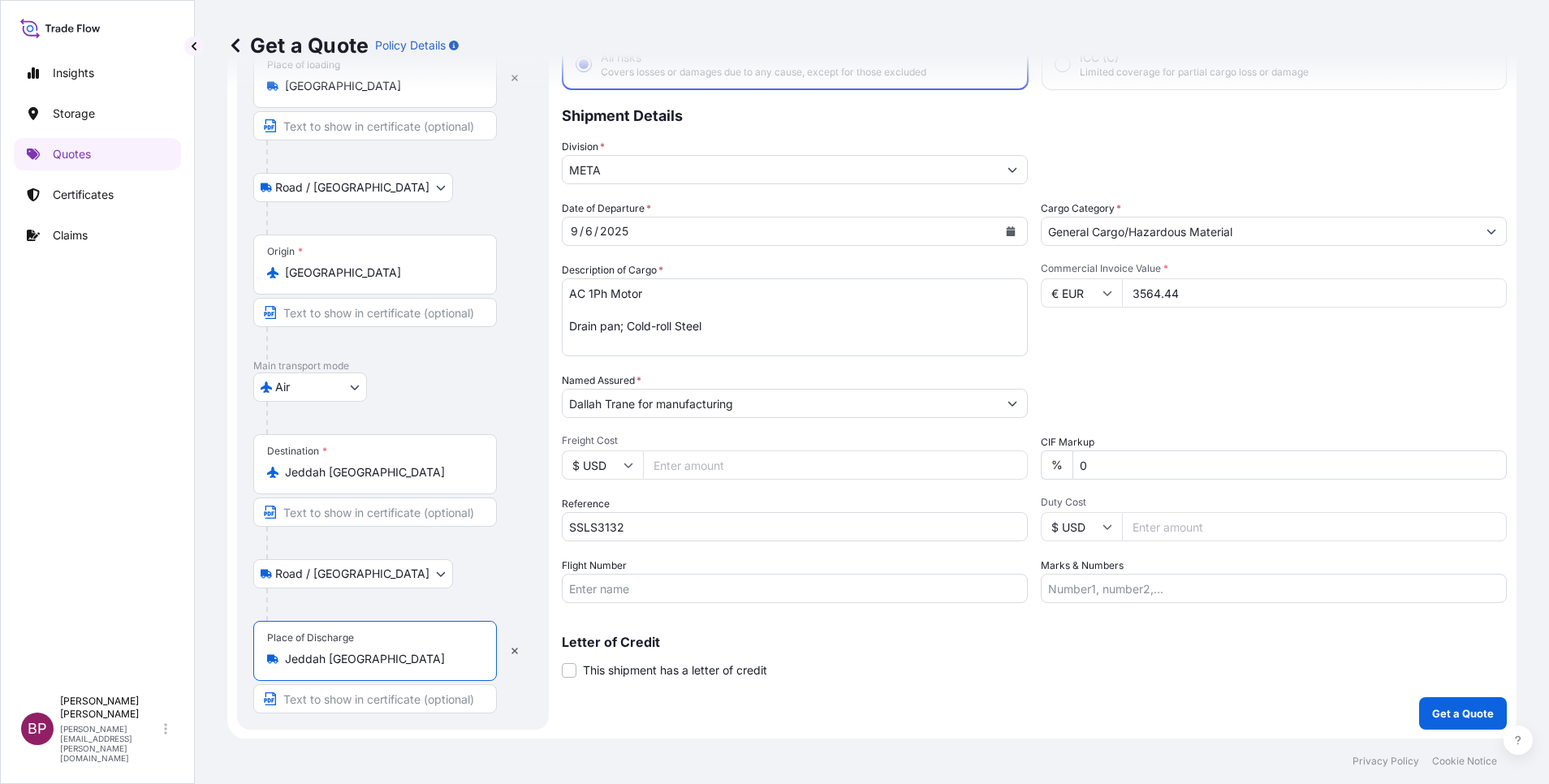
scroll to position [112, 0]
type input "Jeddah [GEOGRAPHIC_DATA]"
click at [1465, 716] on p "Get a Quote" at bounding box center [1463, 712] width 62 height 16
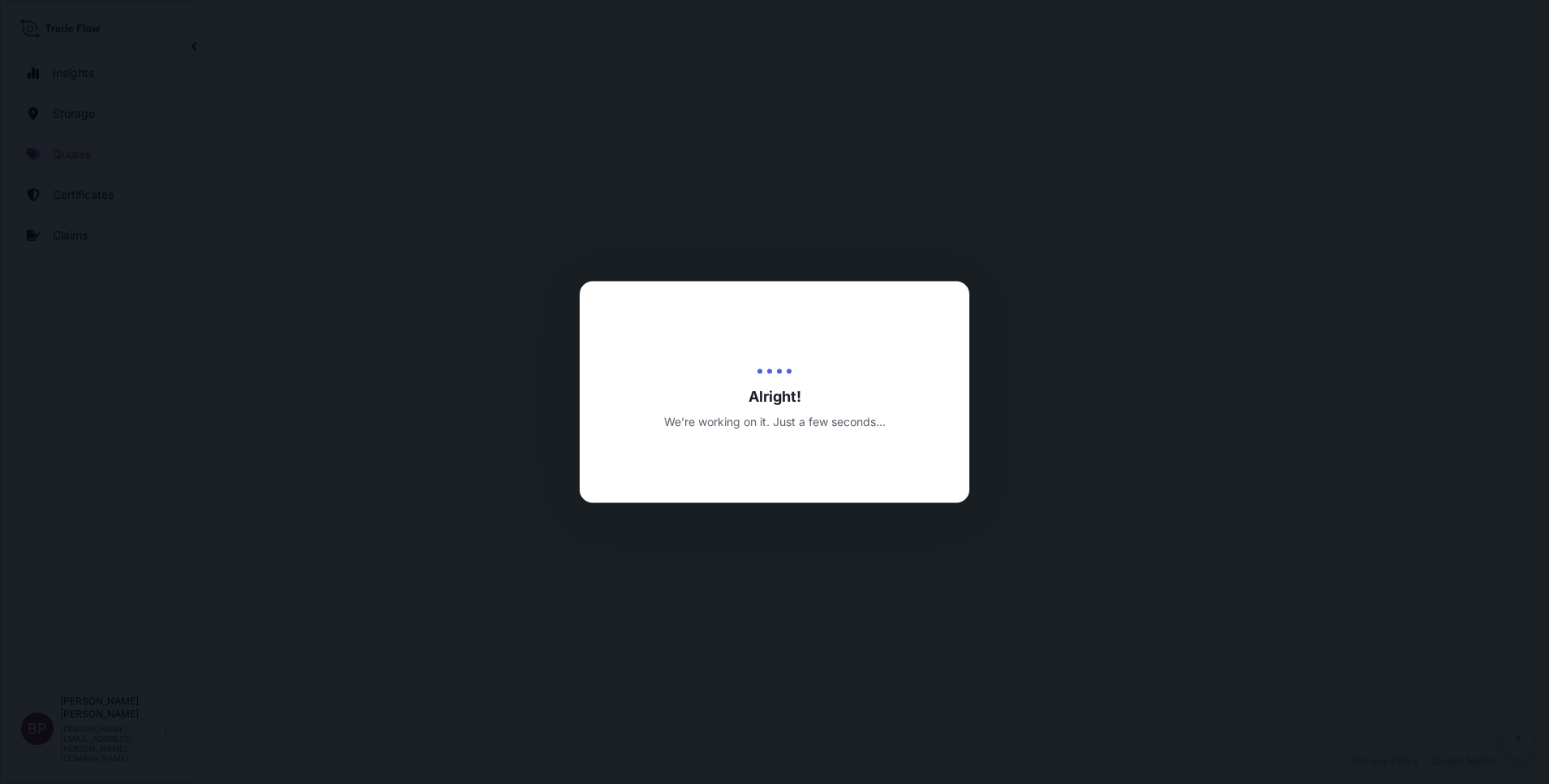
select select "Road / [GEOGRAPHIC_DATA]"
select select "Air"
select select "Road / [GEOGRAPHIC_DATA]"
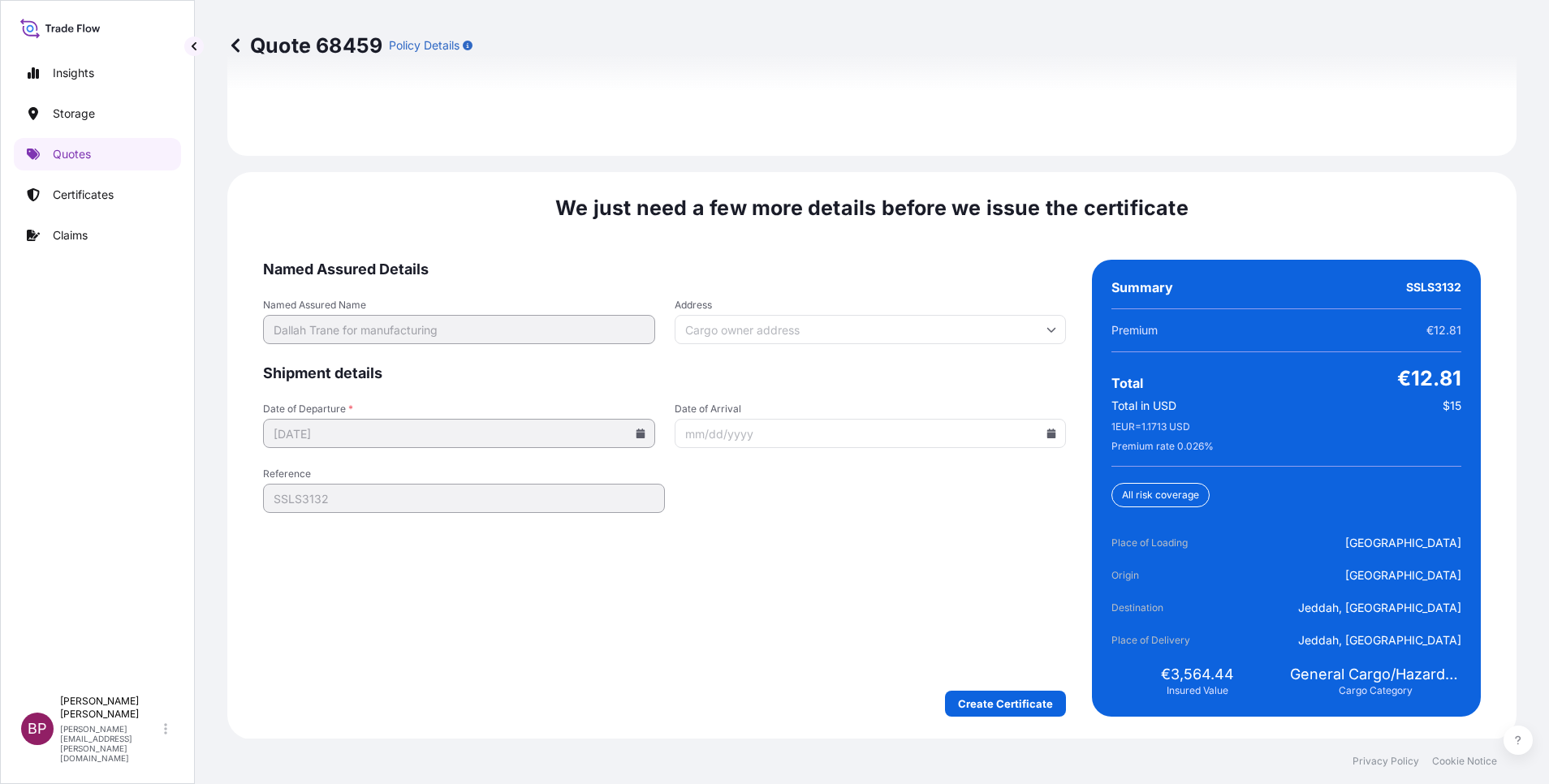
scroll to position [2491, 0]
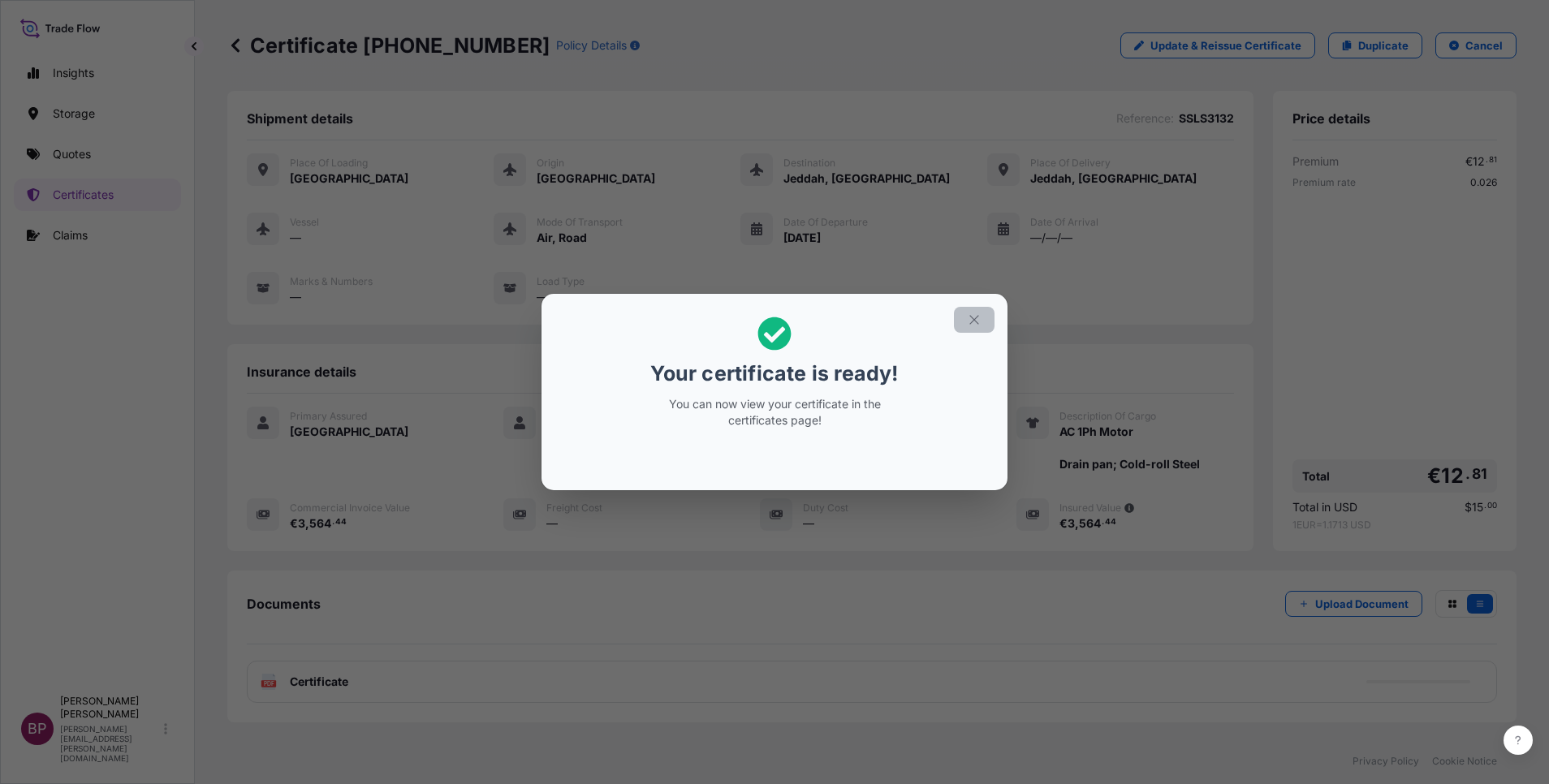
click at [975, 325] on icon "button" at bounding box center [974, 319] width 14 height 14
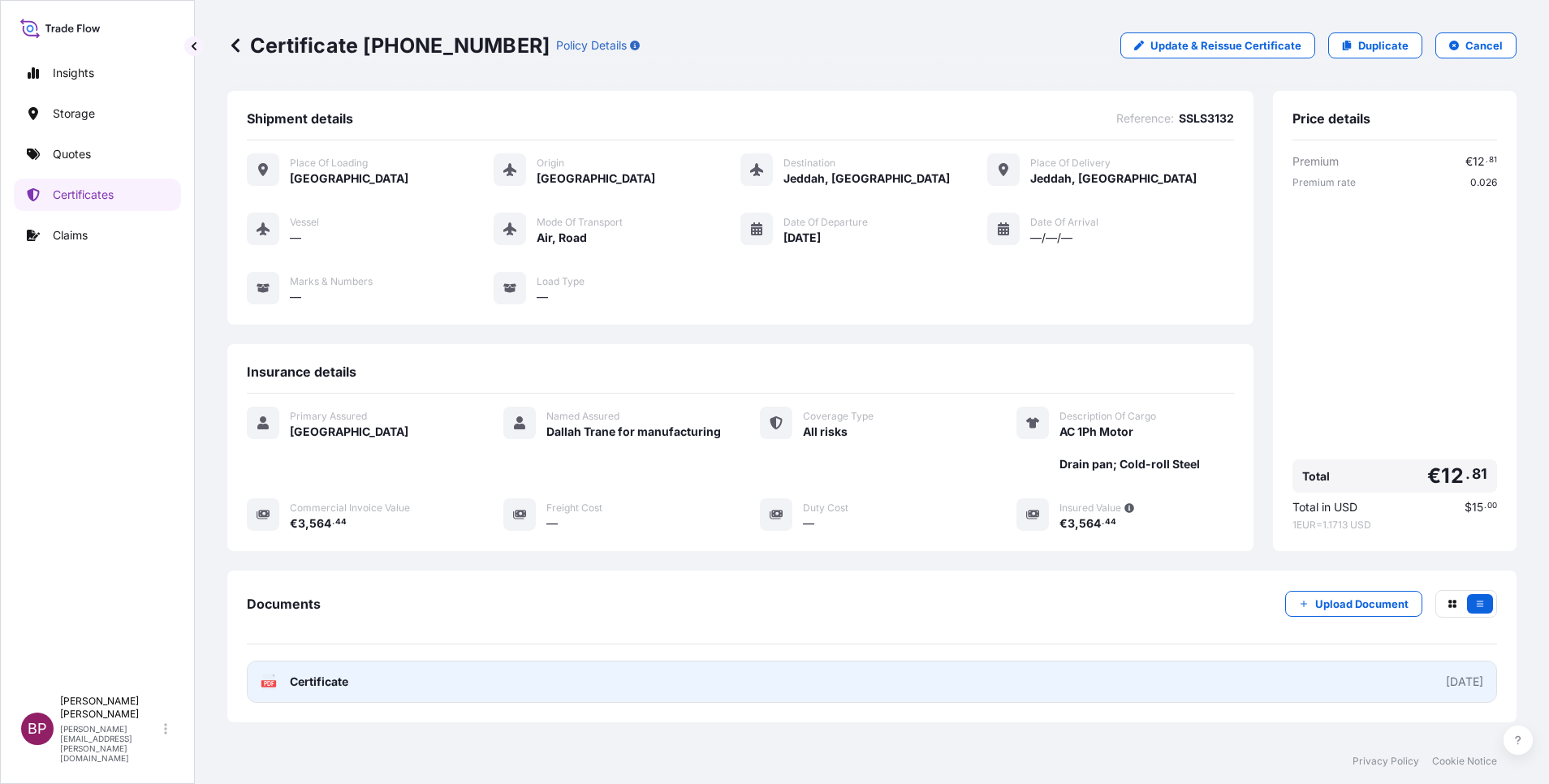
click at [329, 675] on span "Certificate" at bounding box center [319, 681] width 58 height 16
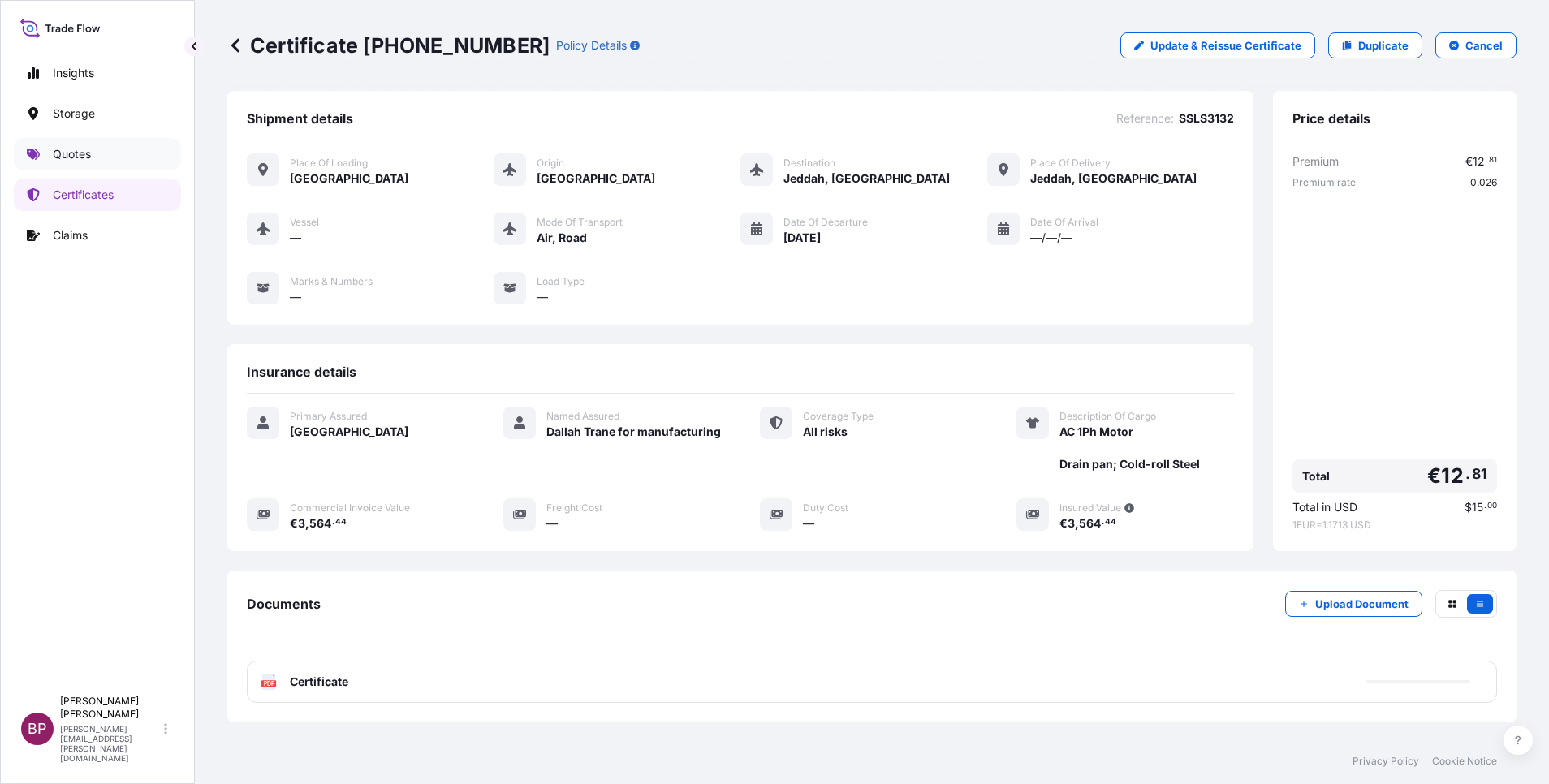
click at [65, 158] on p "Quotes" at bounding box center [72, 154] width 38 height 16
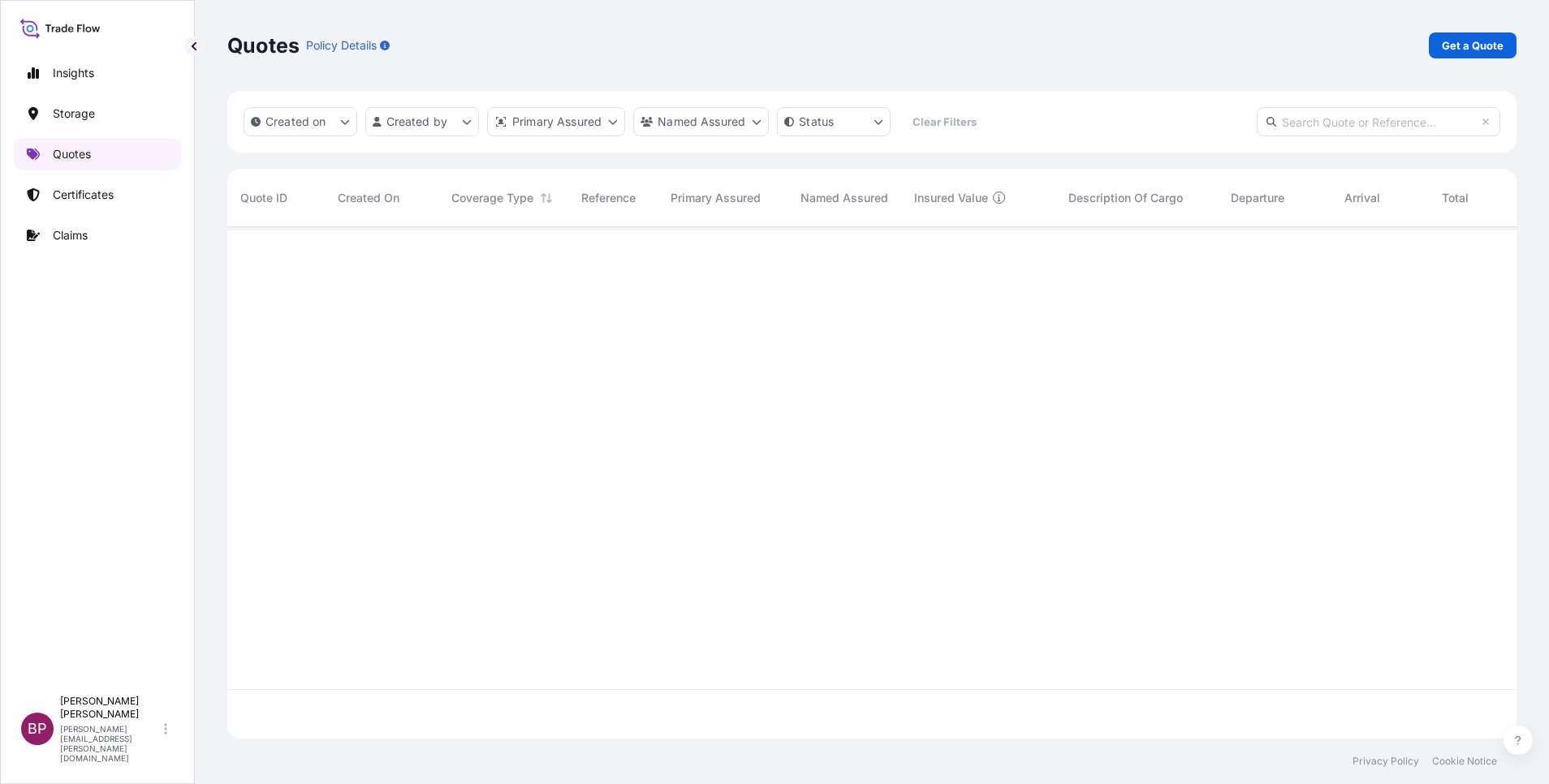
scroll to position [502, 1270]
click at [1484, 47] on p "Get a Quote" at bounding box center [1473, 45] width 62 height 16
select select "Water"
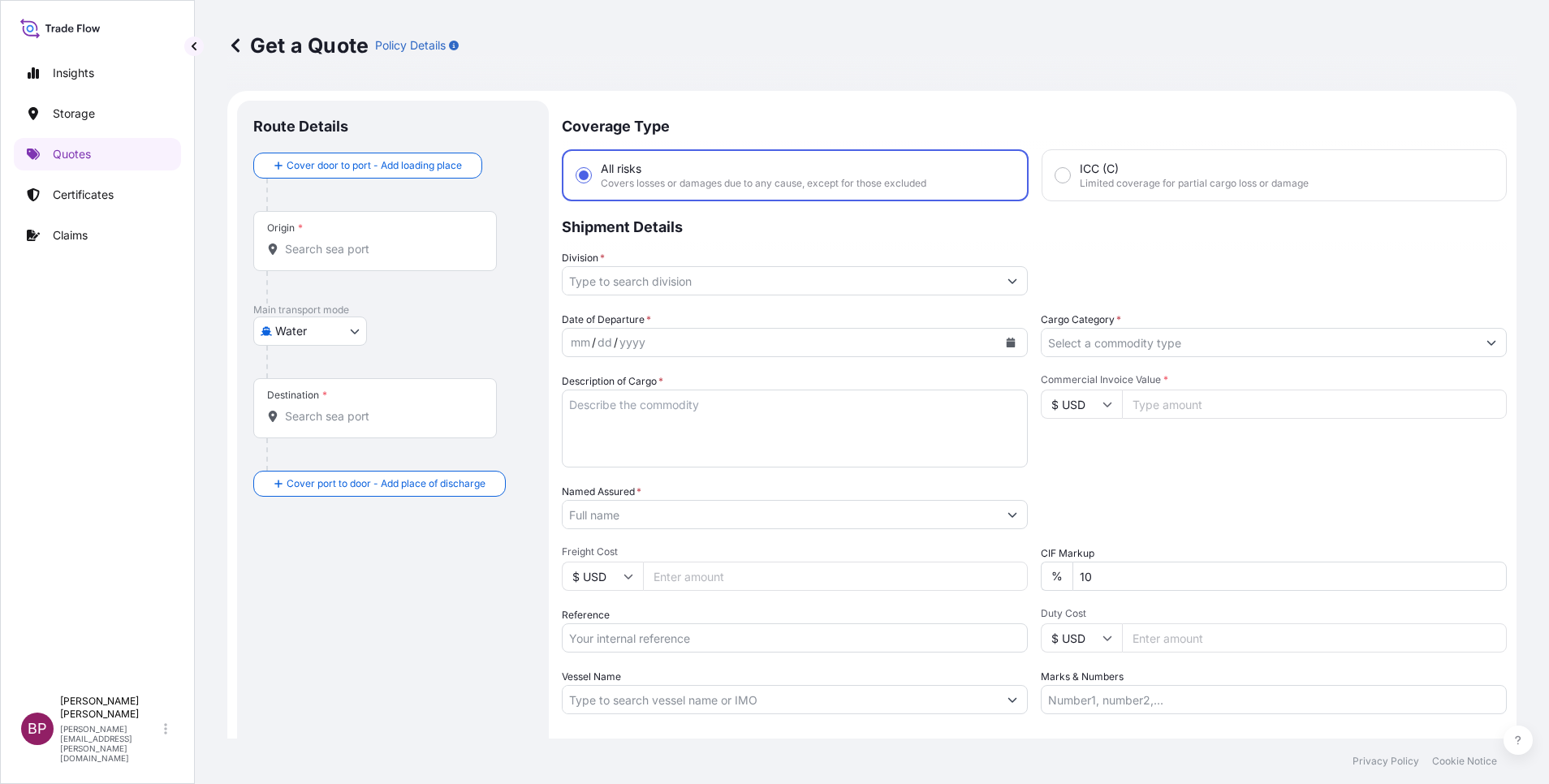
scroll to position [26, 0]
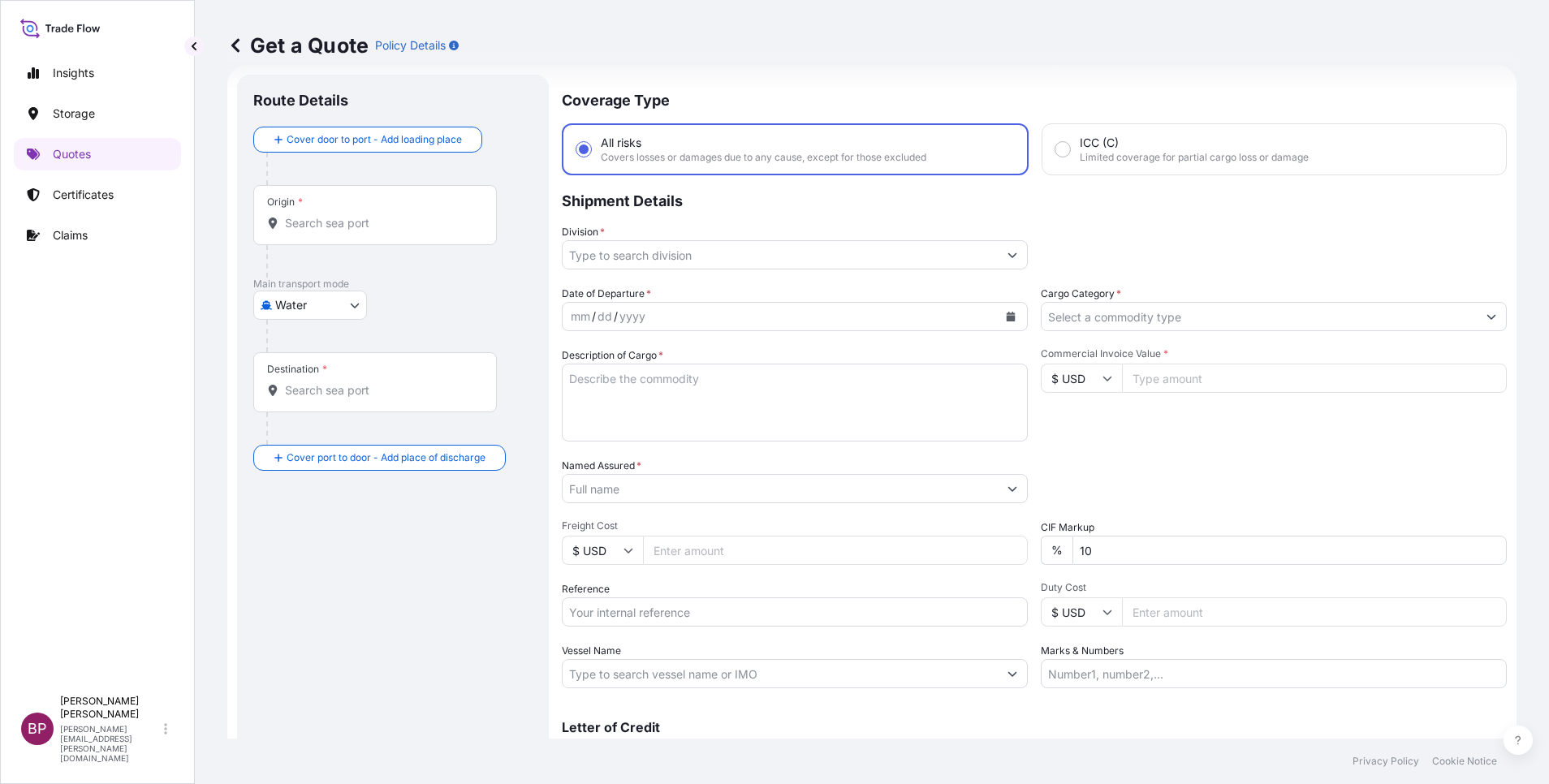
click at [1268, 380] on input "Commercial Invoice Value *" at bounding box center [1314, 378] width 385 height 29
paste input "16002.42"
type input "16002.42"
click at [1250, 325] on input "Cargo Category *" at bounding box center [1258, 316] width 435 height 29
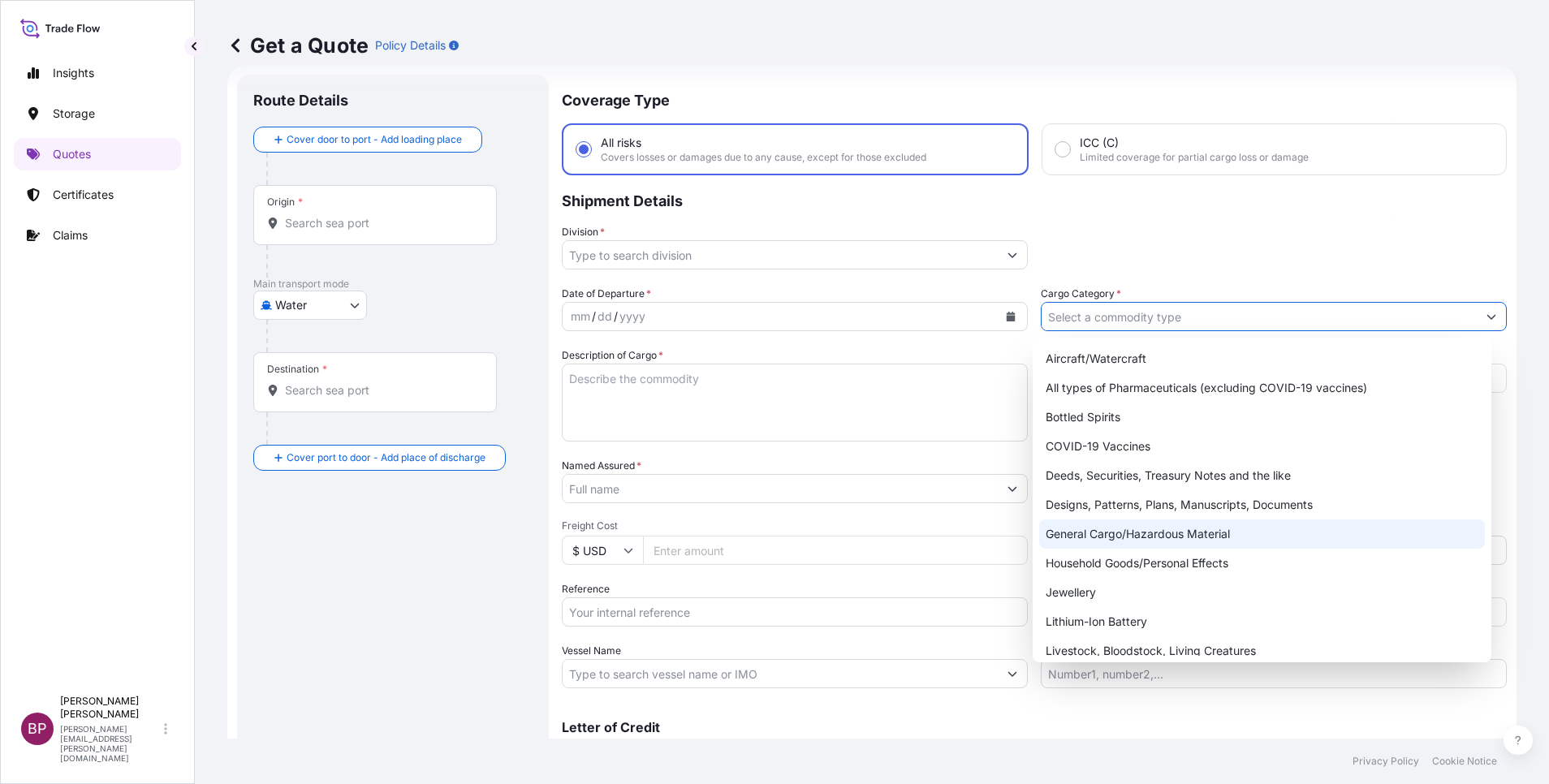
click at [1137, 538] on div "General Cargo/Hazardous Material" at bounding box center [1262, 534] width 446 height 29
type input "General Cargo/Hazardous Material"
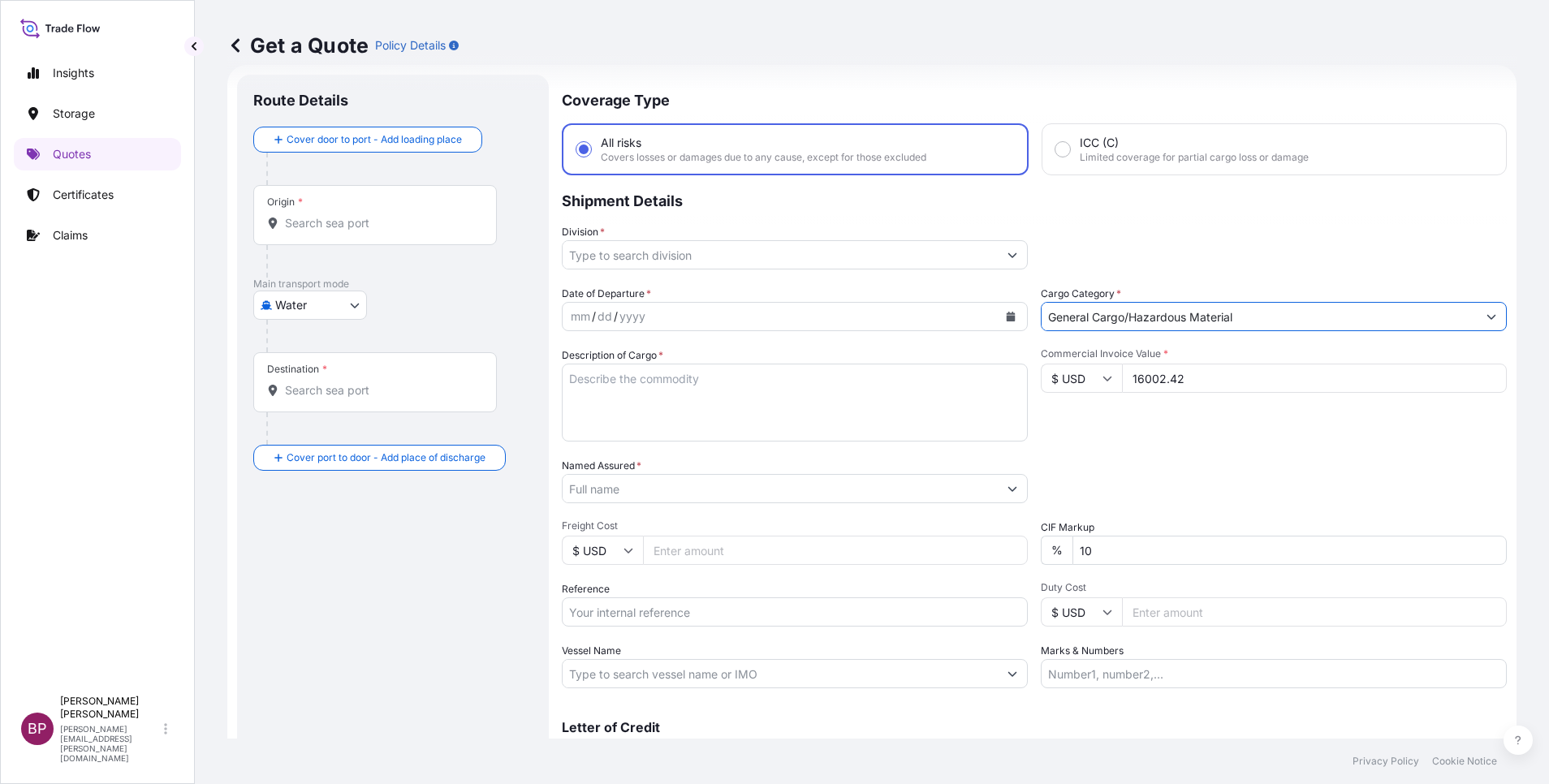
click at [998, 262] on button "Show suggestions" at bounding box center [1012, 255] width 29 height 29
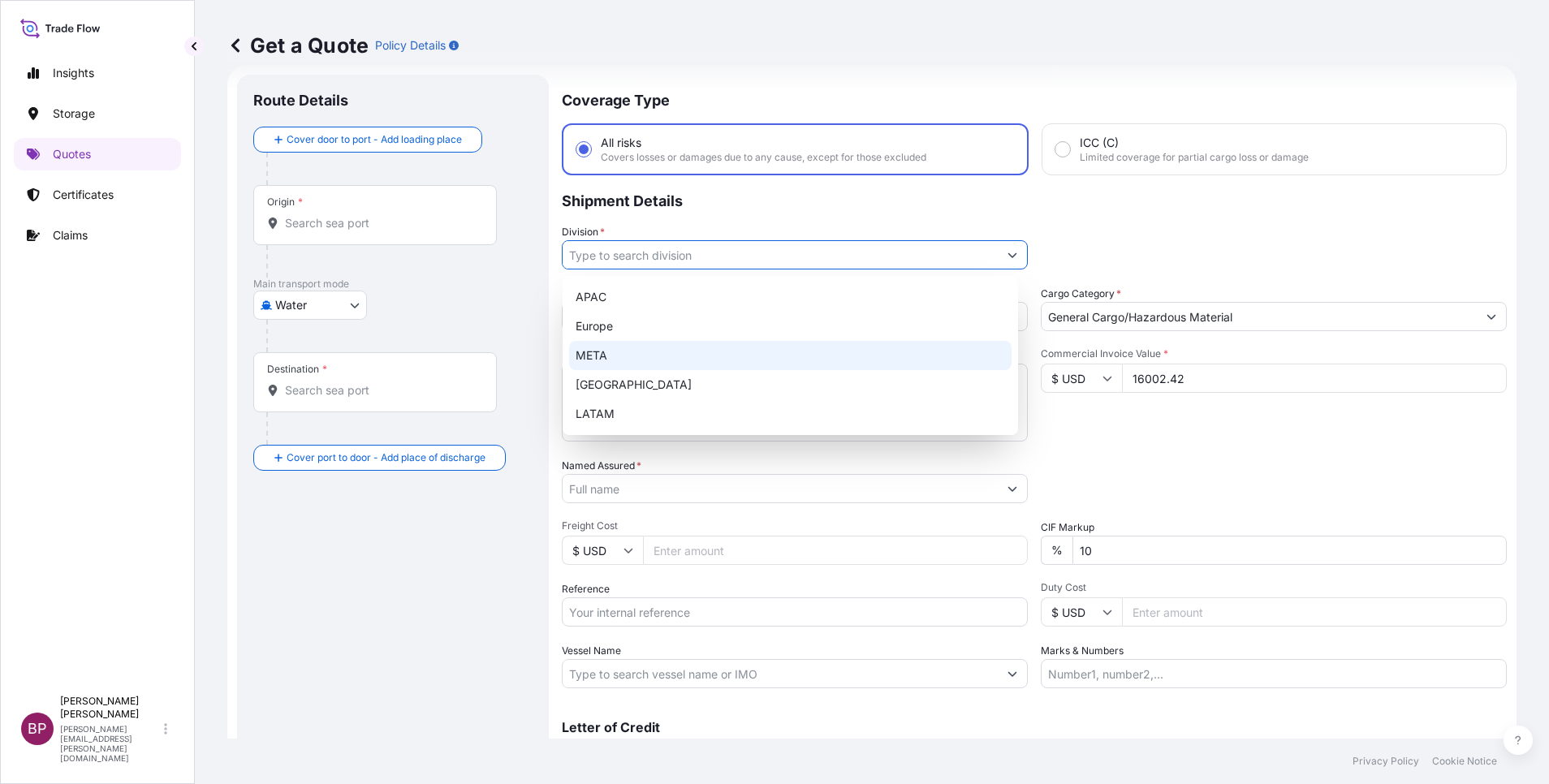
click at [649, 354] on div "META" at bounding box center [790, 355] width 443 height 29
type input "META"
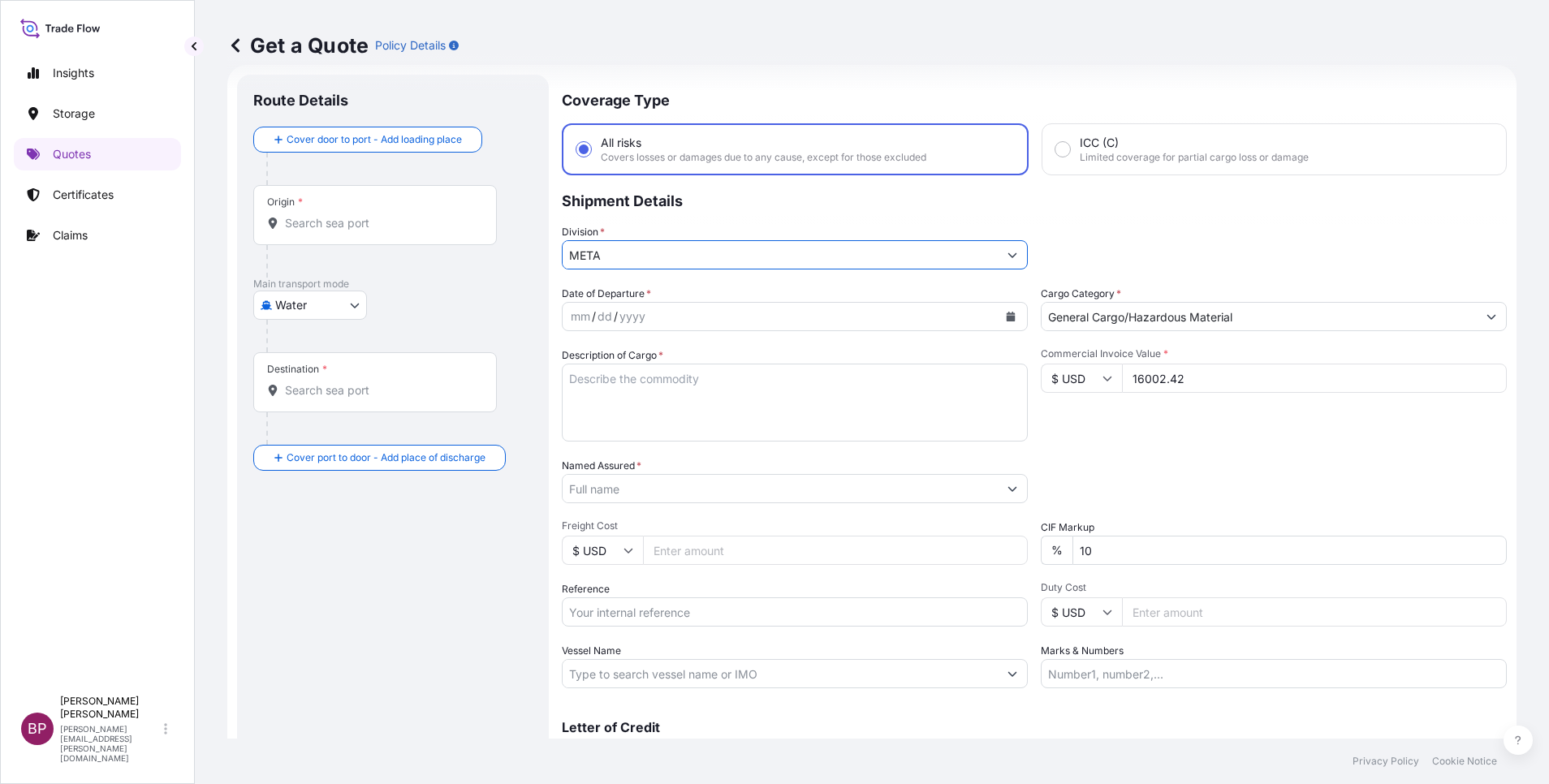
click at [719, 522] on div "Date of Departure * mm / dd / yyyy Cargo Category * General Cargo/Hazardous Mat…" at bounding box center [1035, 487] width 945 height 402
type input "0"
click at [715, 431] on textarea "Description of Cargo *" at bounding box center [795, 402] width 466 height 78
paste textarea "CLEAR GLASS"
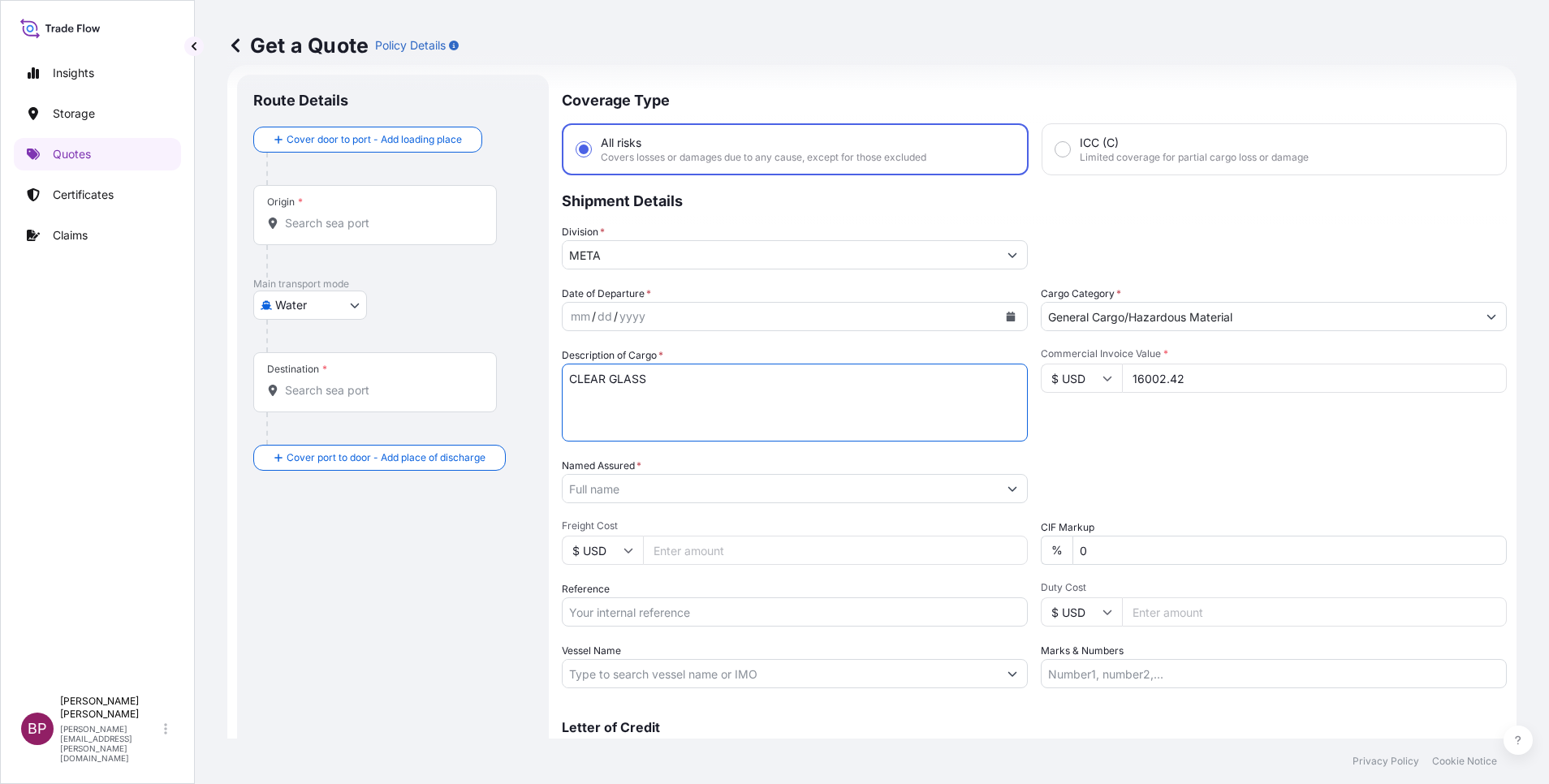
type textarea "CLEAR GLASS"
click at [678, 618] on input "Reference" at bounding box center [795, 611] width 466 height 29
paste input "SSLS3135"
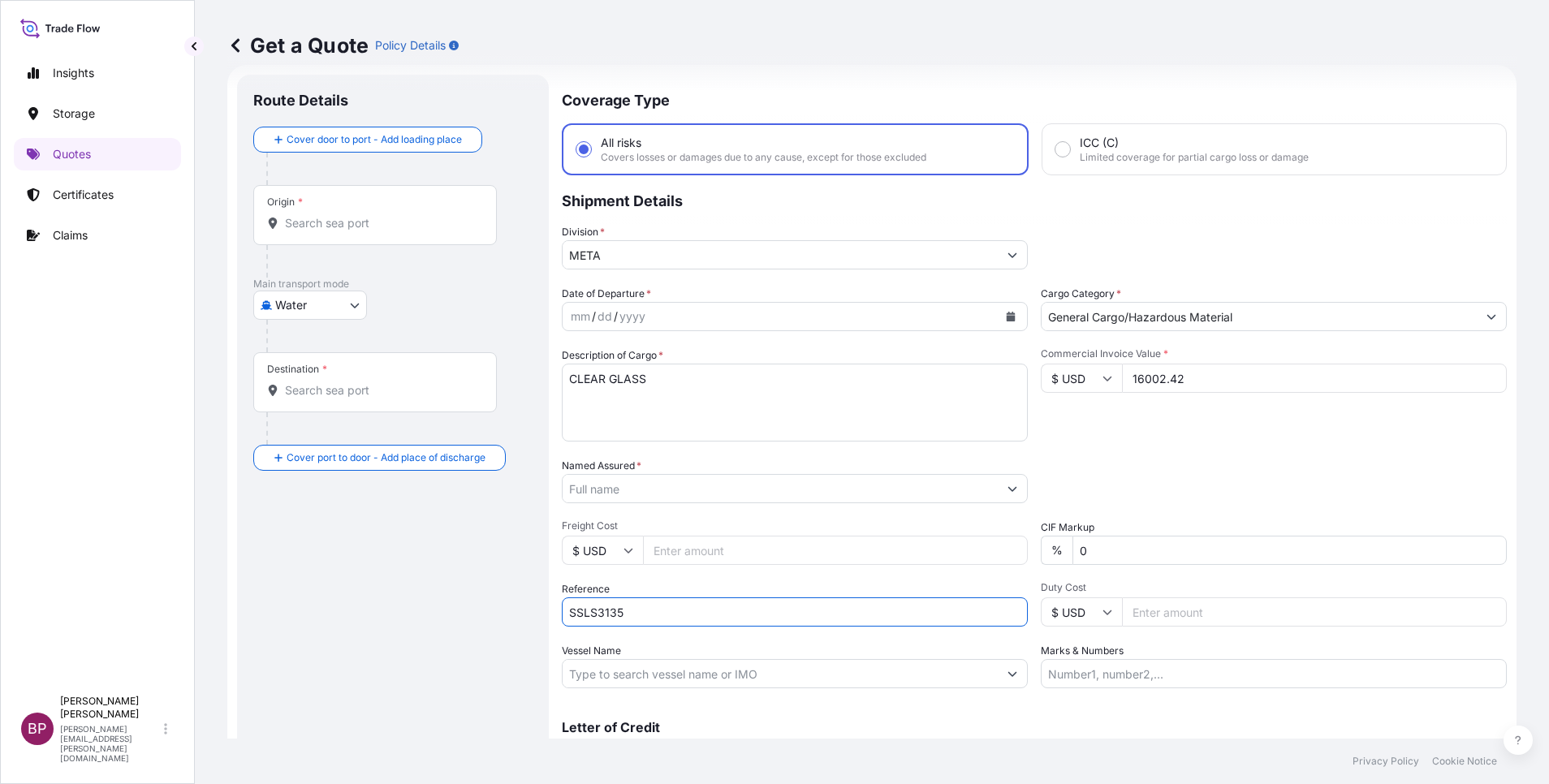
type input "SSLS3135"
click at [658, 497] on input "Named Assured *" at bounding box center [780, 488] width 435 height 29
paste input "AL OBEIKAN AGC FOR GLASS L.L.C"
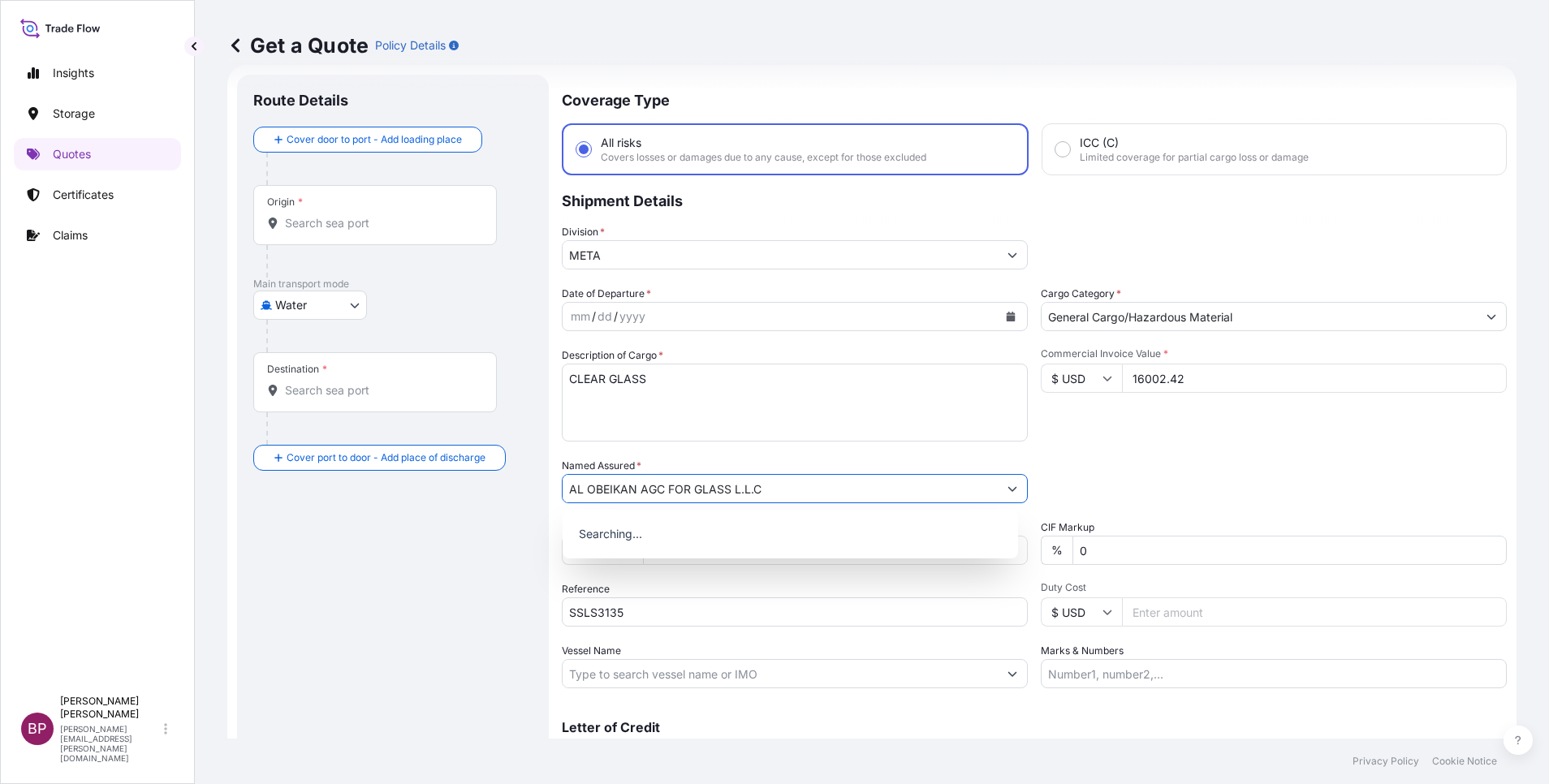
type input "AL OBEIKAN AGC FOR GLASS L.L.C"
click at [1006, 313] on icon "Calendar" at bounding box center [1010, 316] width 9 height 10
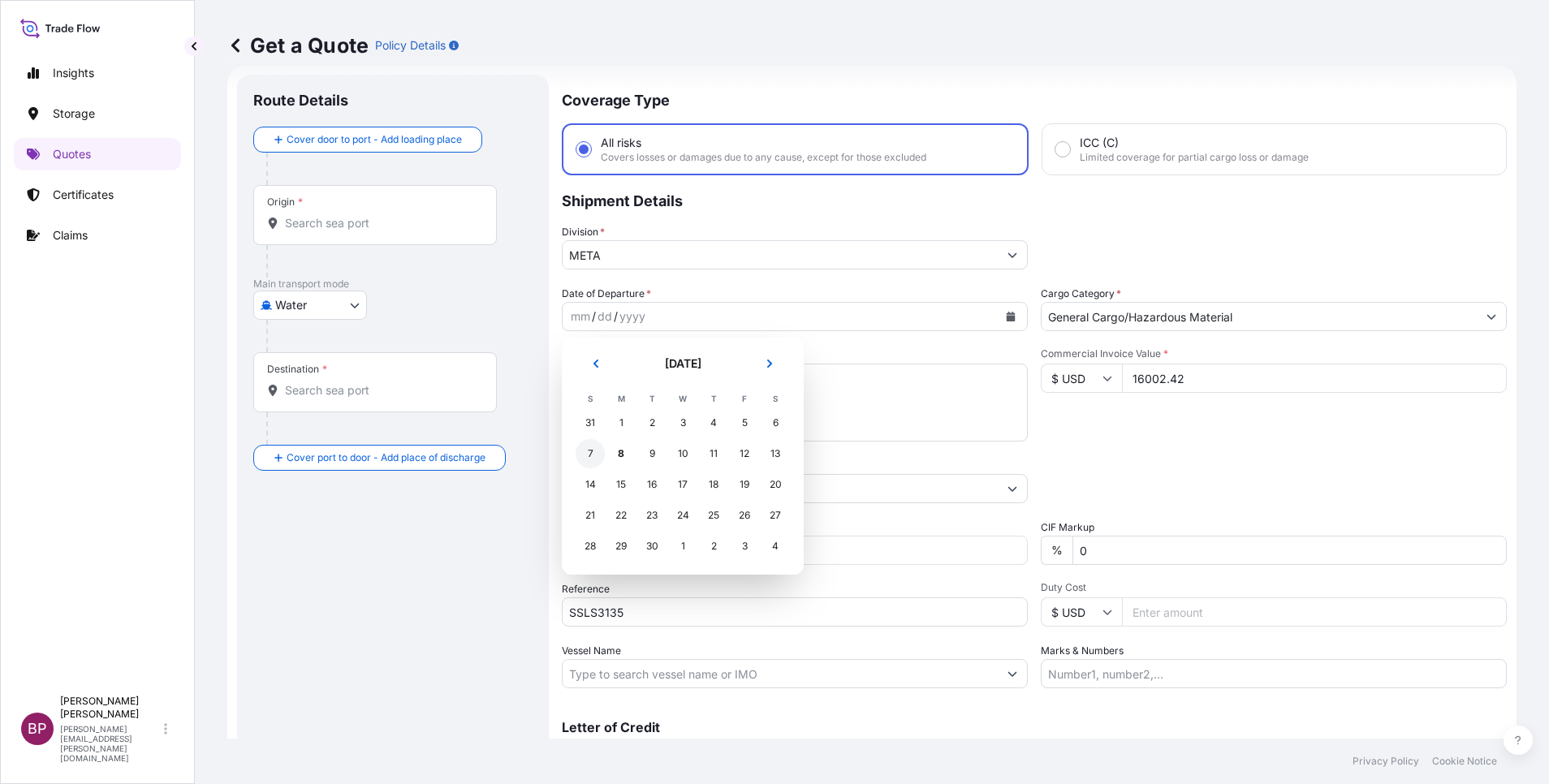
click at [585, 452] on div "7" at bounding box center [590, 453] width 29 height 29
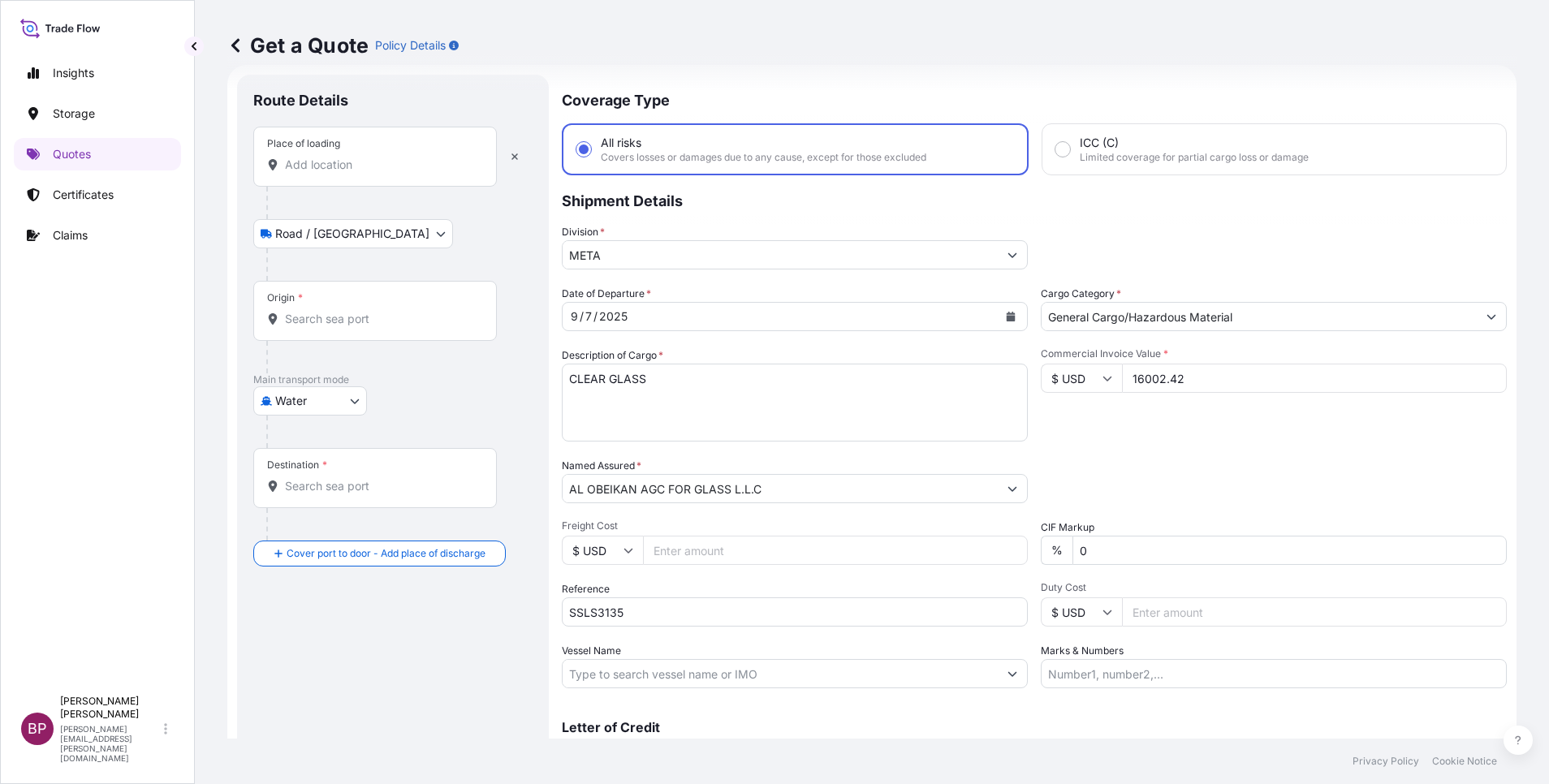
click at [342, 164] on input "Place of loading" at bounding box center [380, 164] width 191 height 16
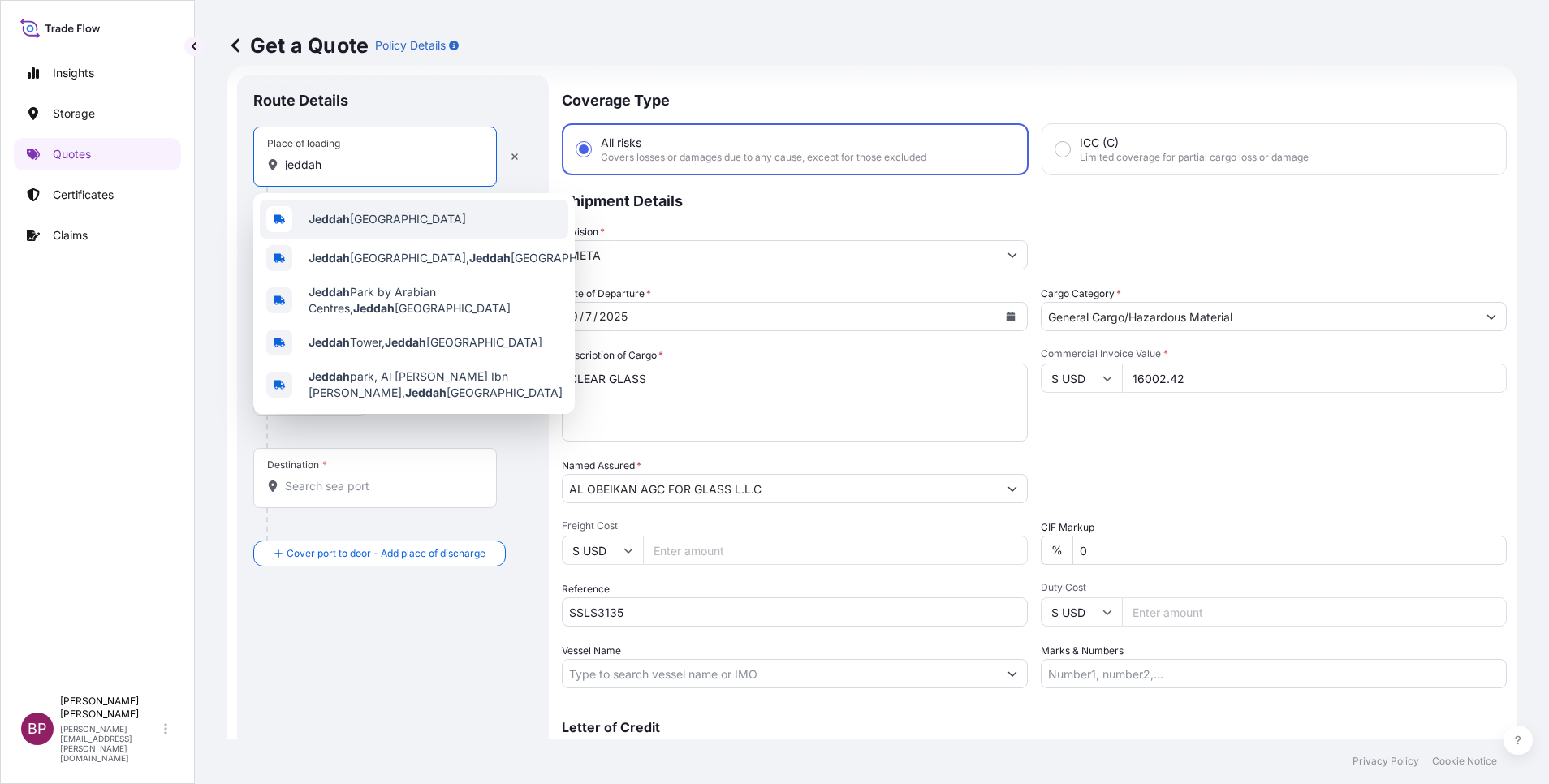
click at [381, 220] on span "Jeddah [GEOGRAPHIC_DATA]" at bounding box center [387, 219] width 158 height 16
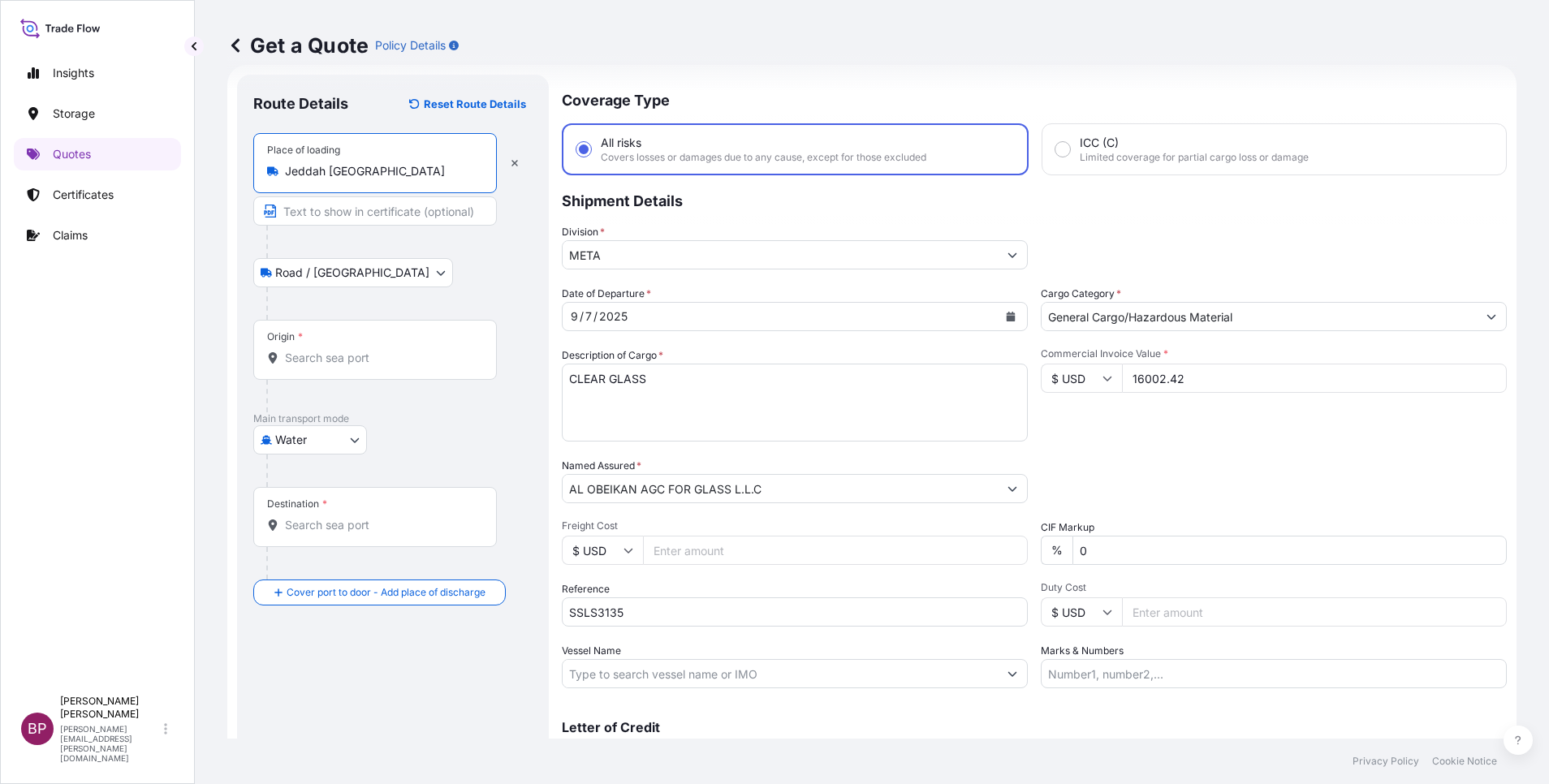
type input "Jeddah [GEOGRAPHIC_DATA]"
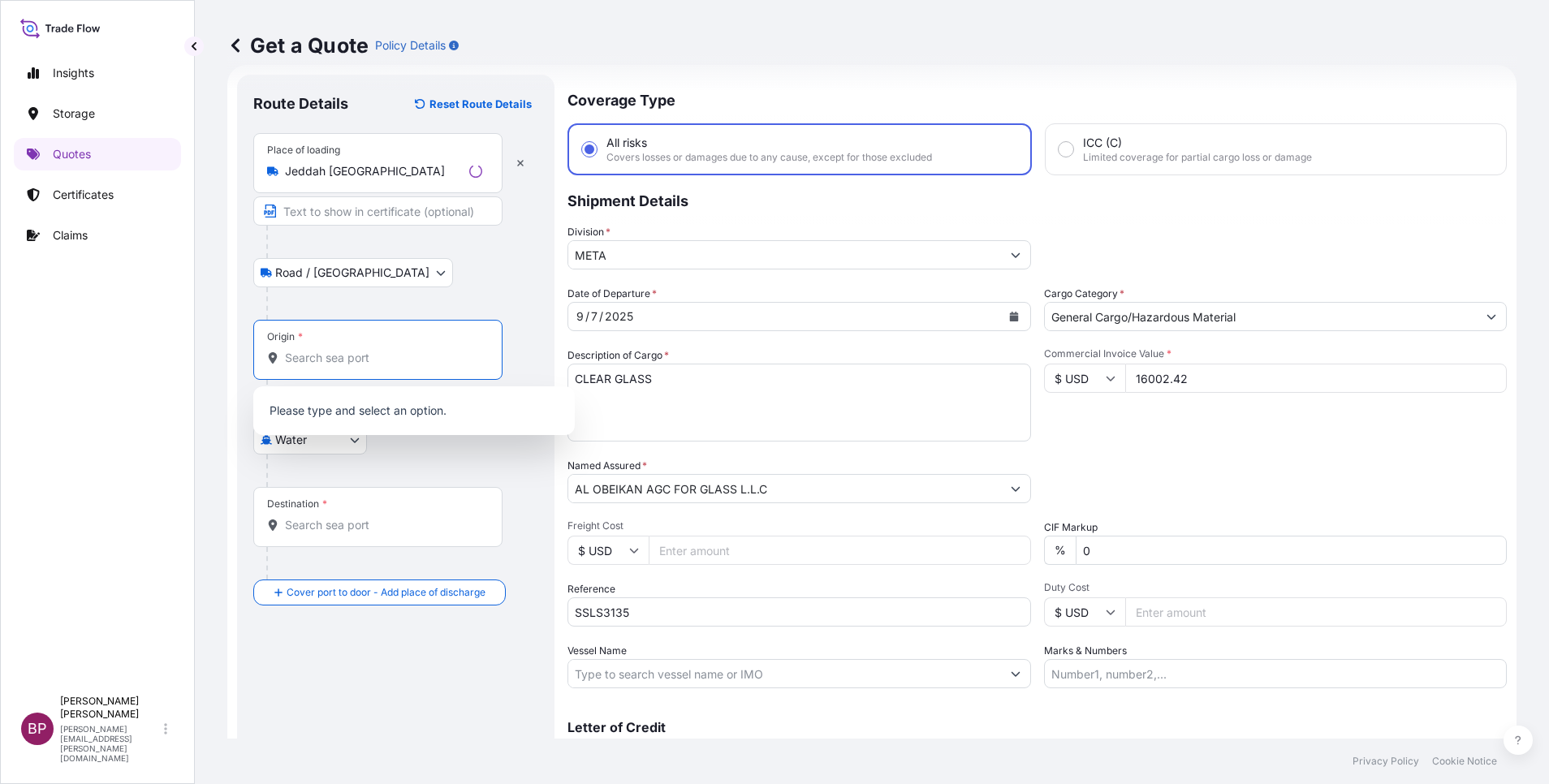
drag, startPoint x: 342, startPoint y: 356, endPoint x: 335, endPoint y: 350, distance: 9.2
click at [341, 351] on input "Origin *" at bounding box center [383, 357] width 197 height 16
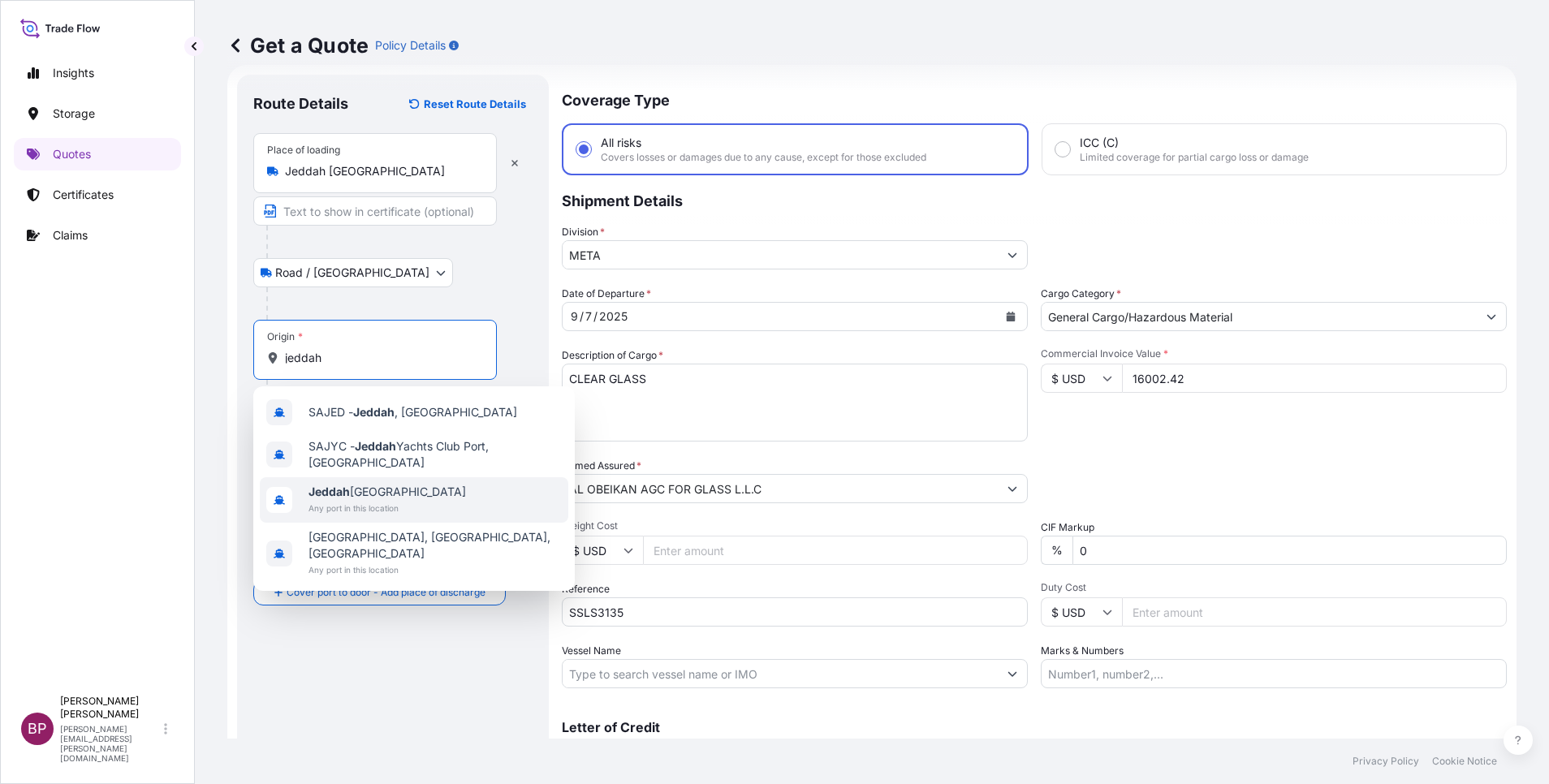
click at [406, 502] on span "Any port in this location" at bounding box center [387, 508] width 158 height 16
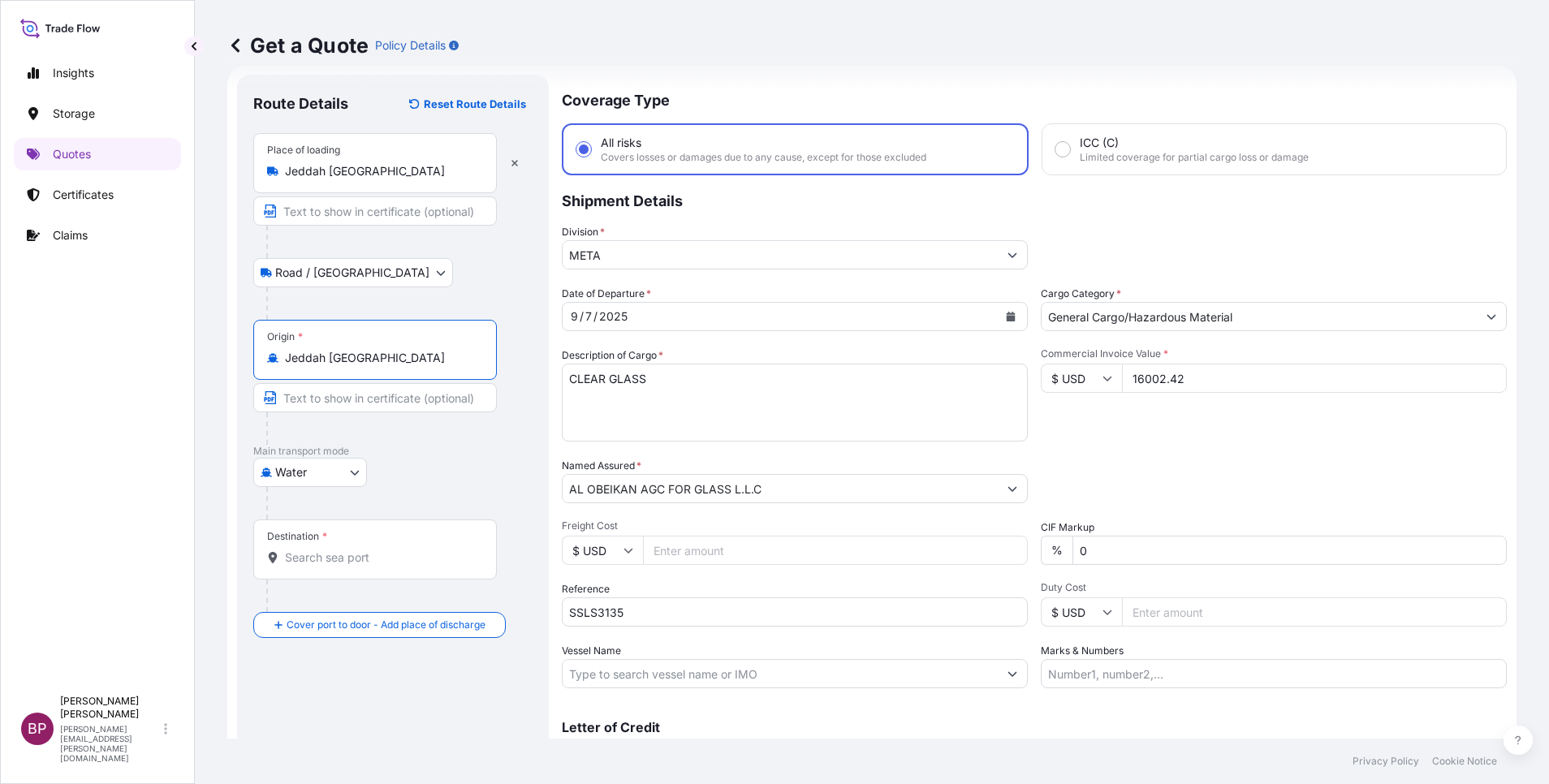
type input "Jeddah [GEOGRAPHIC_DATA]"
click at [357, 573] on div "Destination *" at bounding box center [375, 549] width 244 height 60
click at [357, 566] on input "Destination *" at bounding box center [380, 557] width 191 height 16
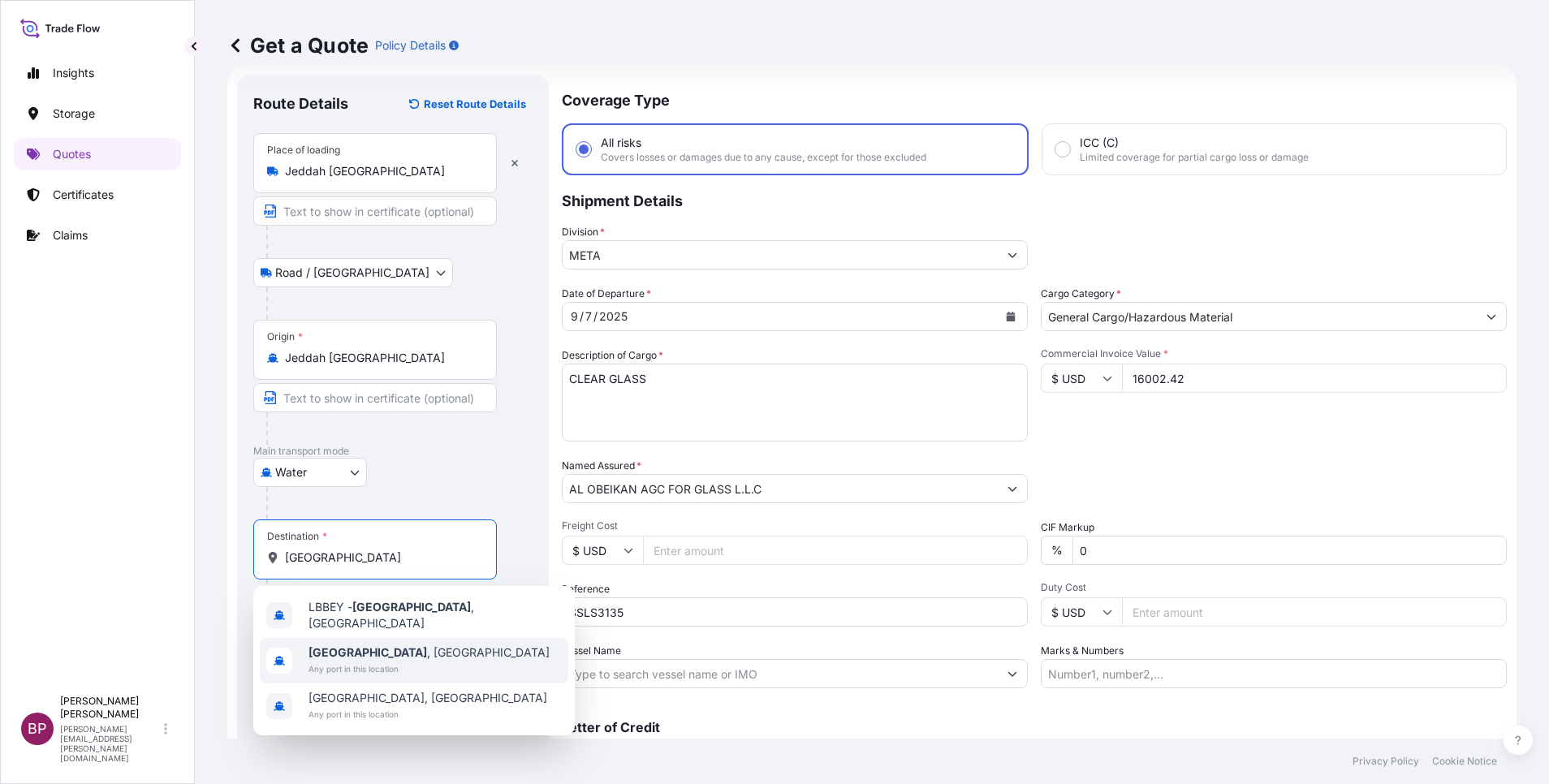
click at [406, 654] on div "[GEOGRAPHIC_DATA] , [GEOGRAPHIC_DATA] Any port in this location" at bounding box center [413, 660] width 308 height 45
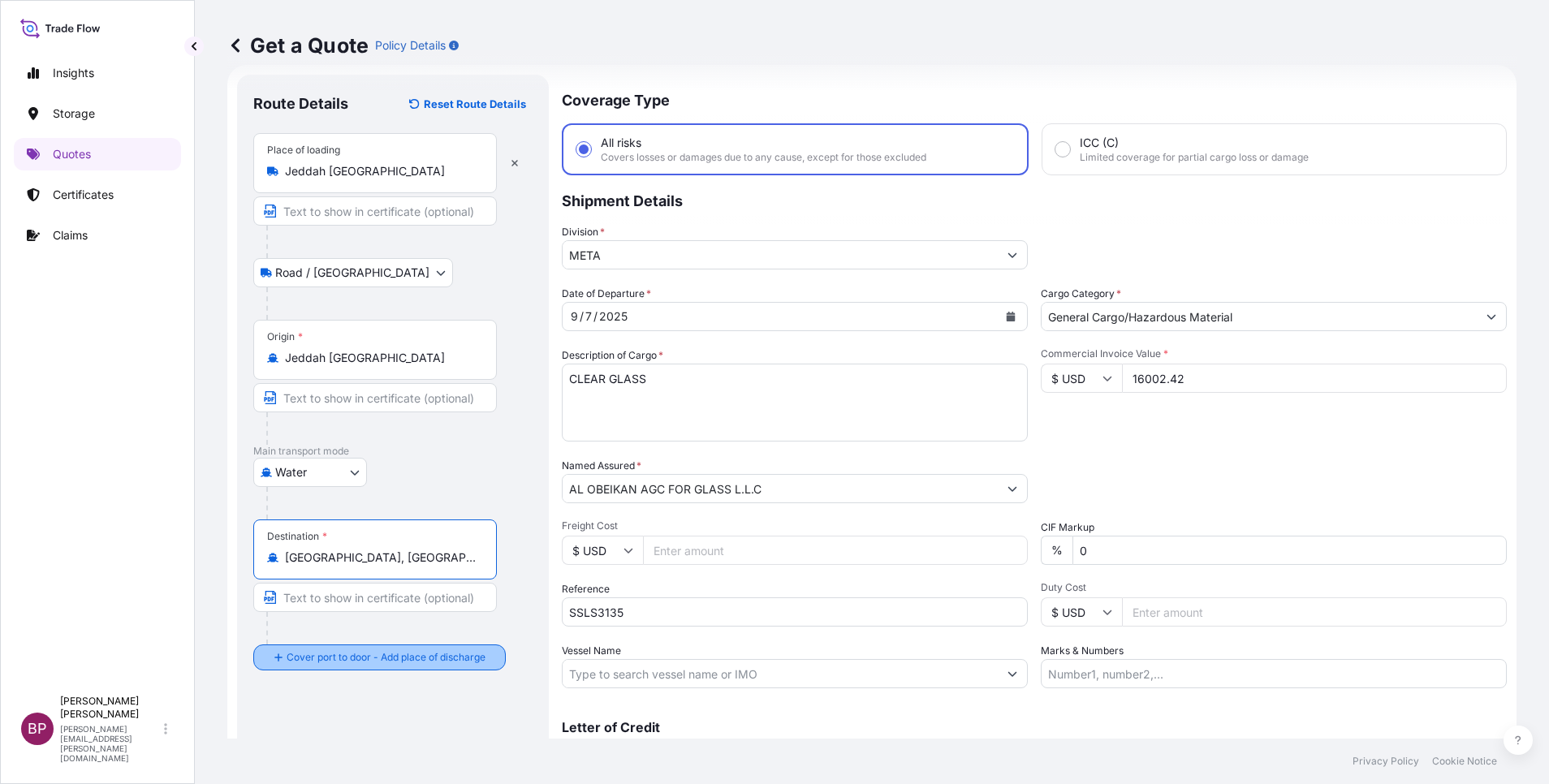
type input "[GEOGRAPHIC_DATA], [GEOGRAPHIC_DATA]"
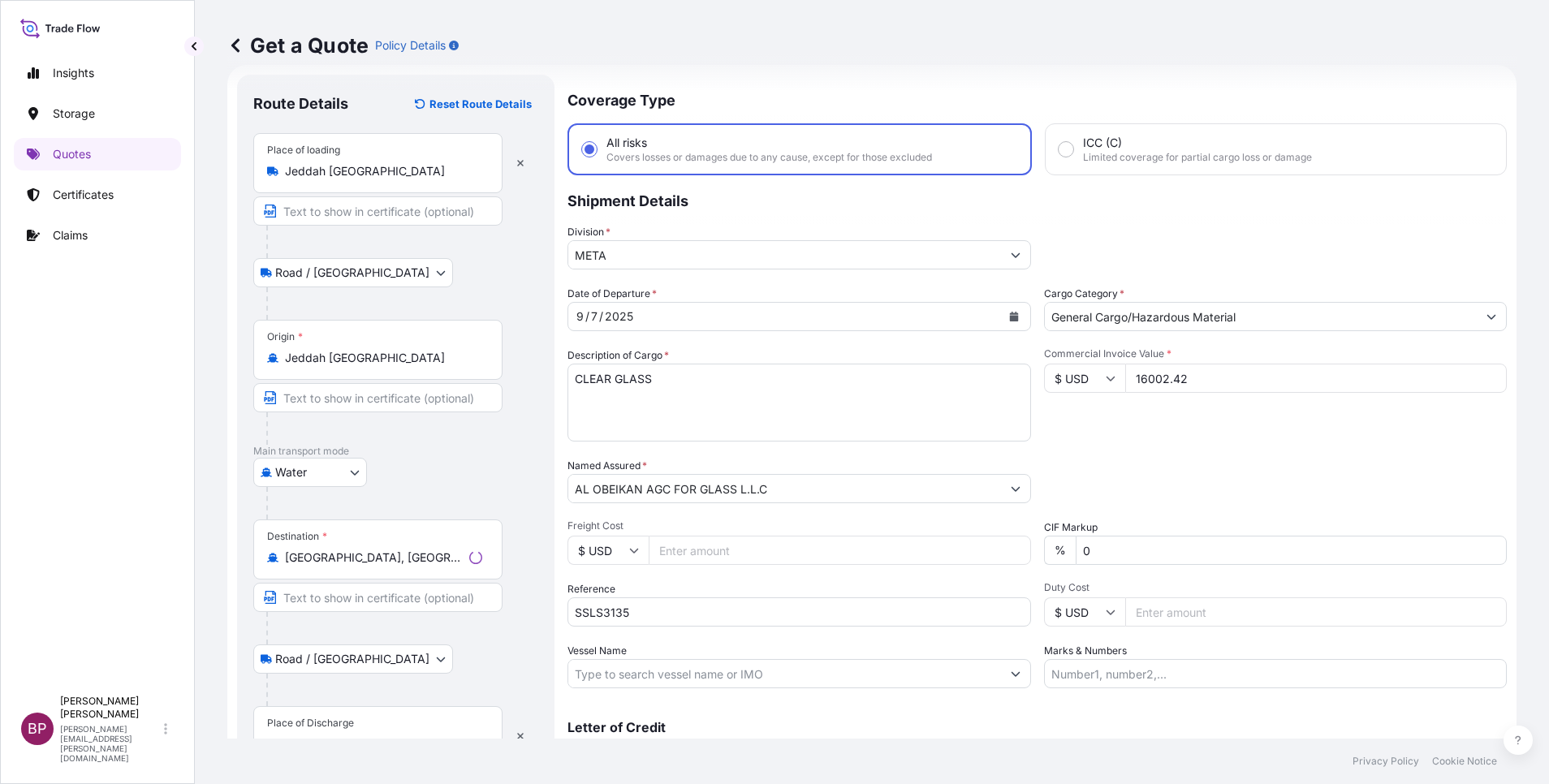
click at [377, 726] on div "Place of Discharge" at bounding box center [377, 736] width 249 height 60
click at [377, 736] on input "Place of Discharge" at bounding box center [383, 744] width 197 height 16
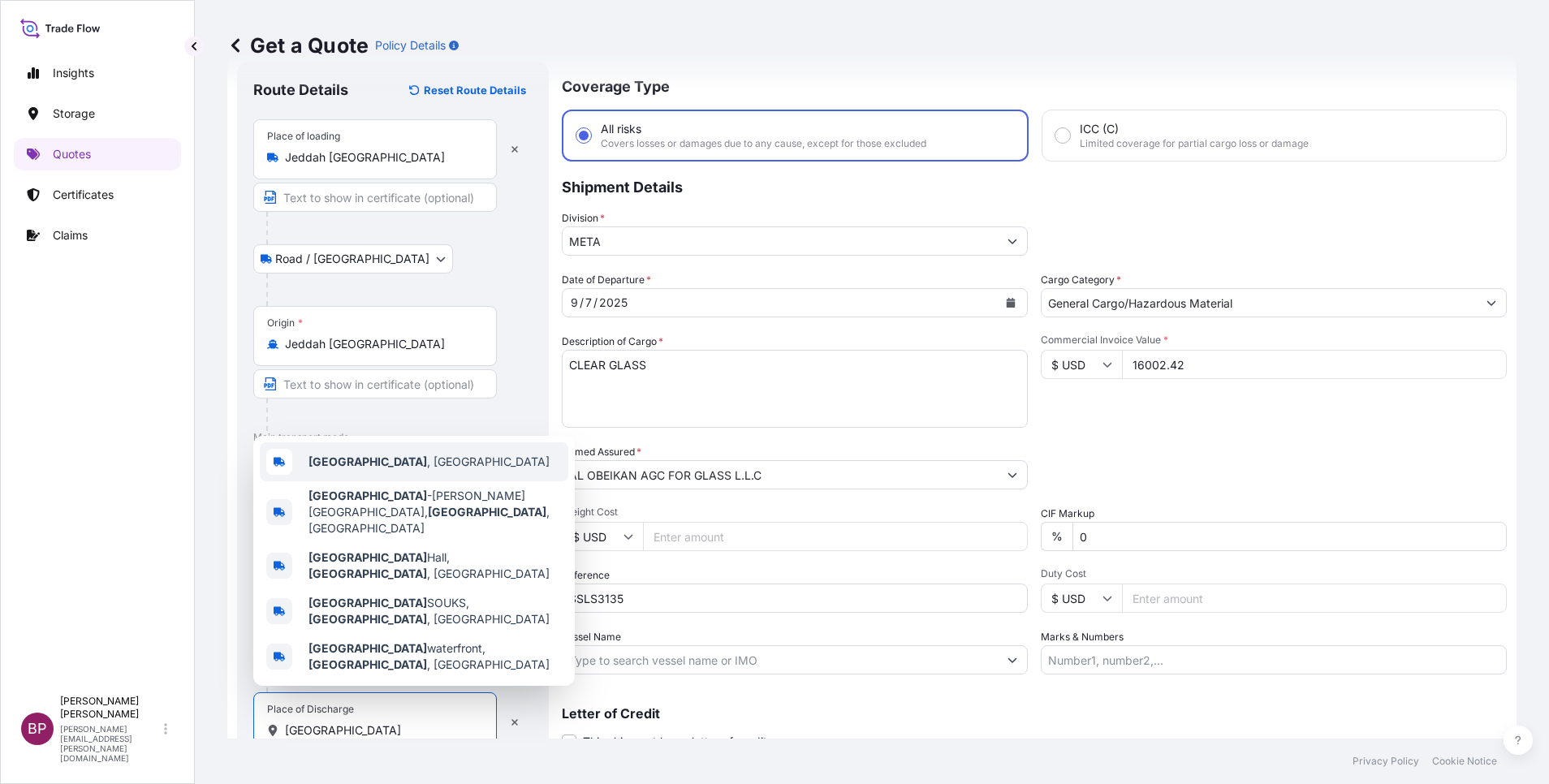
click at [418, 481] on div "[GEOGRAPHIC_DATA] , [GEOGRAPHIC_DATA]" at bounding box center [413, 462] width 308 height 39
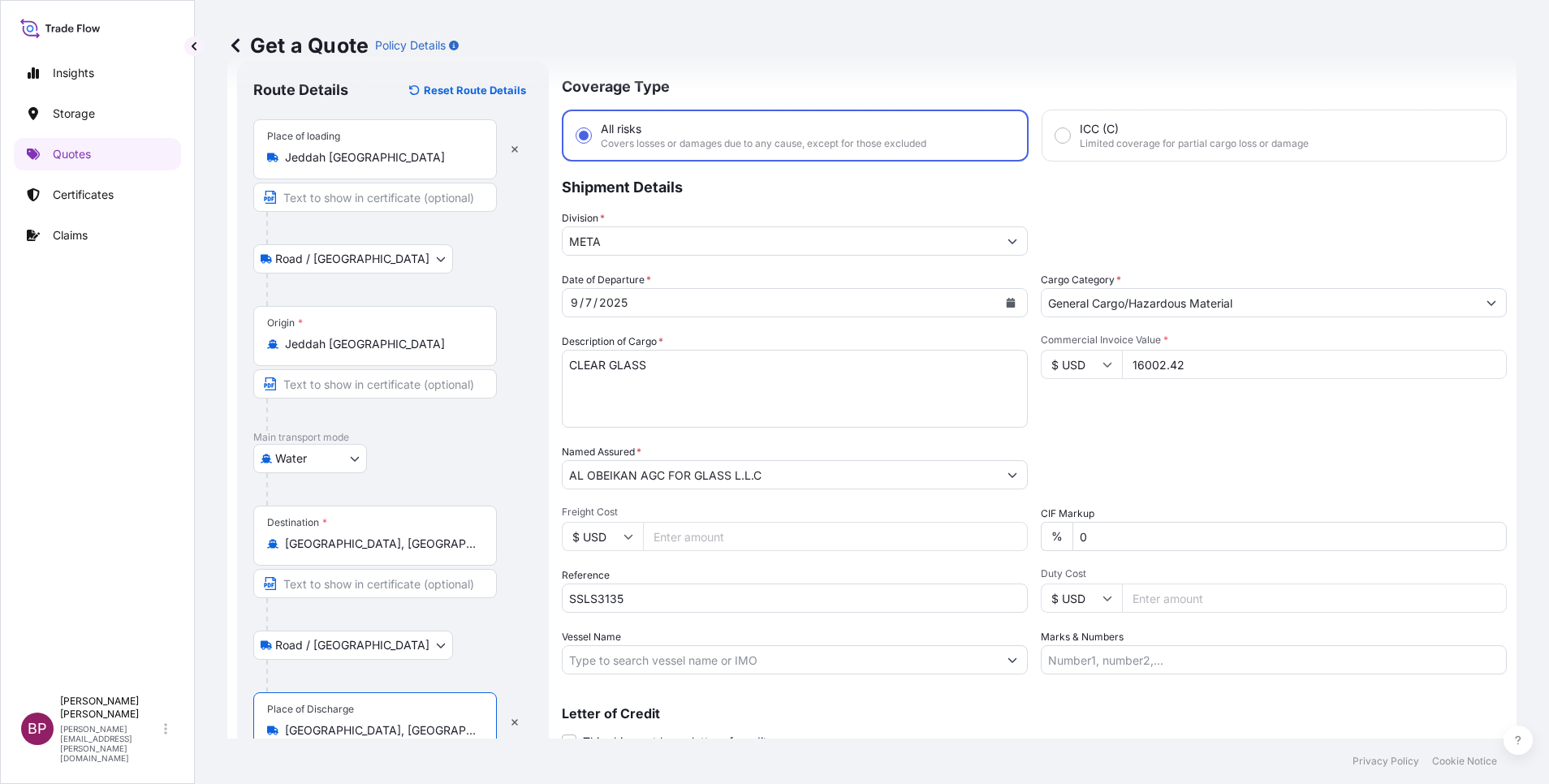
scroll to position [112, 0]
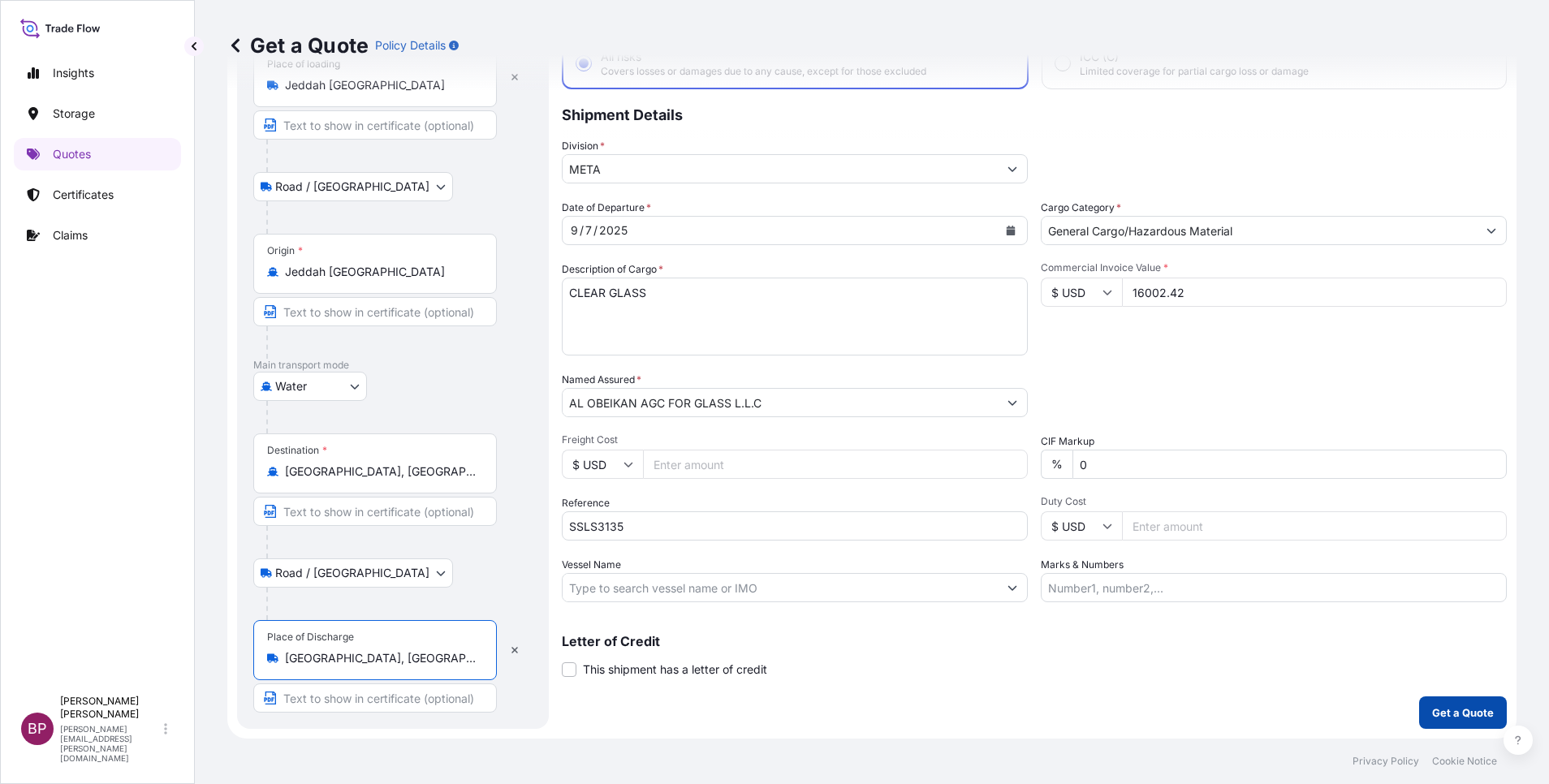
type input "[GEOGRAPHIC_DATA], [GEOGRAPHIC_DATA]"
click at [1455, 720] on p "Get a Quote" at bounding box center [1463, 712] width 62 height 16
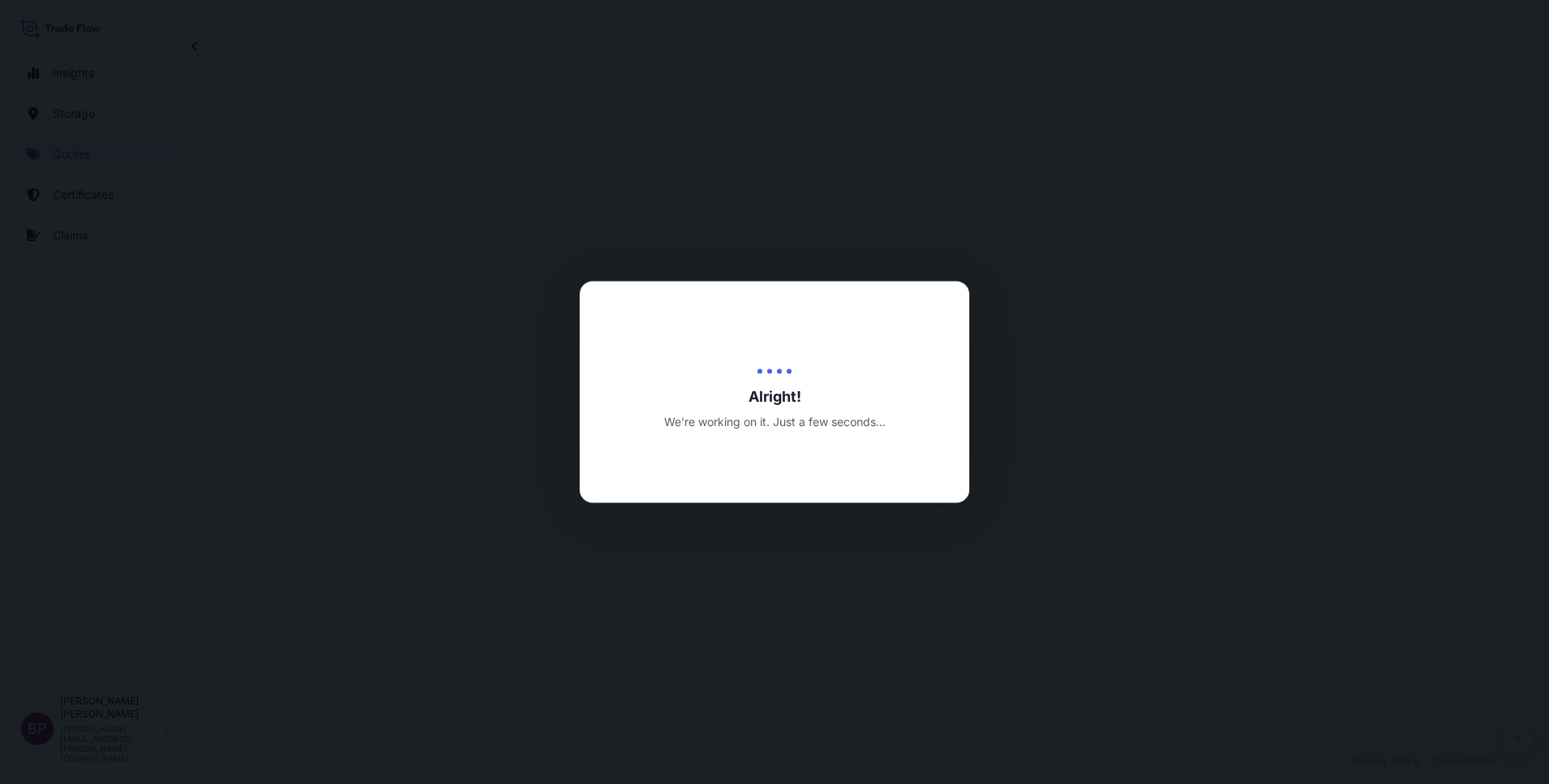
select select "Road / [GEOGRAPHIC_DATA]"
select select "Water"
select select "Road / [GEOGRAPHIC_DATA]"
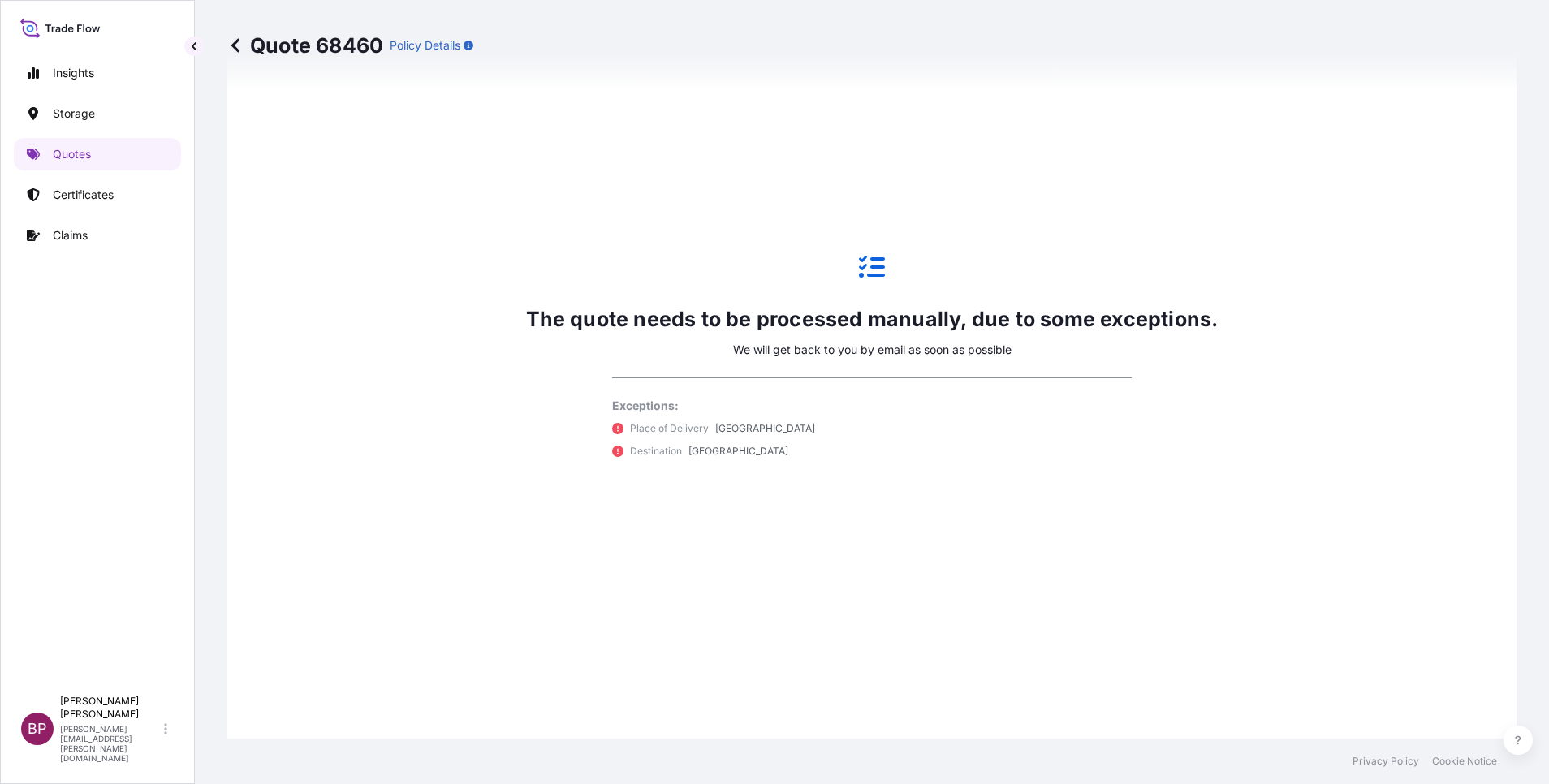
scroll to position [1166, 0]
